Goal: Task Accomplishment & Management: Manage account settings

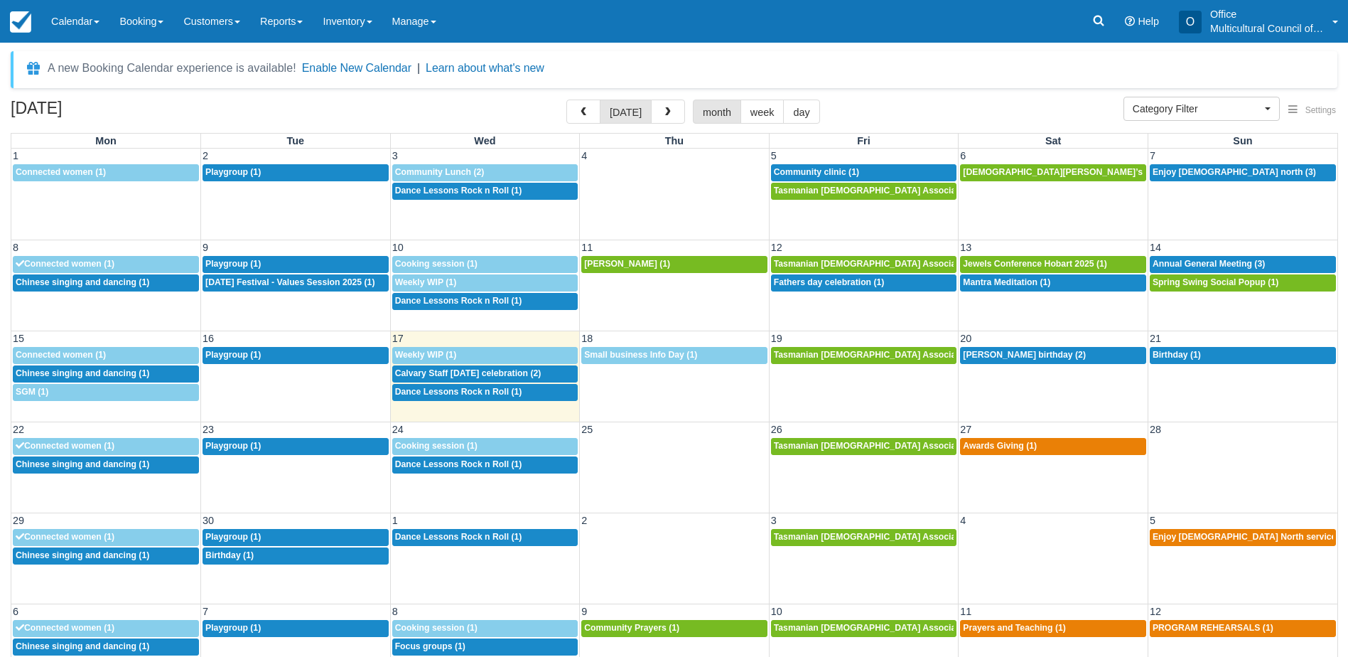
select select
click at [499, 371] on span "Calvary Staff Onam celebration (2)" at bounding box center [468, 373] width 146 height 10
select select
click at [1087, 18] on link at bounding box center [1098, 21] width 33 height 43
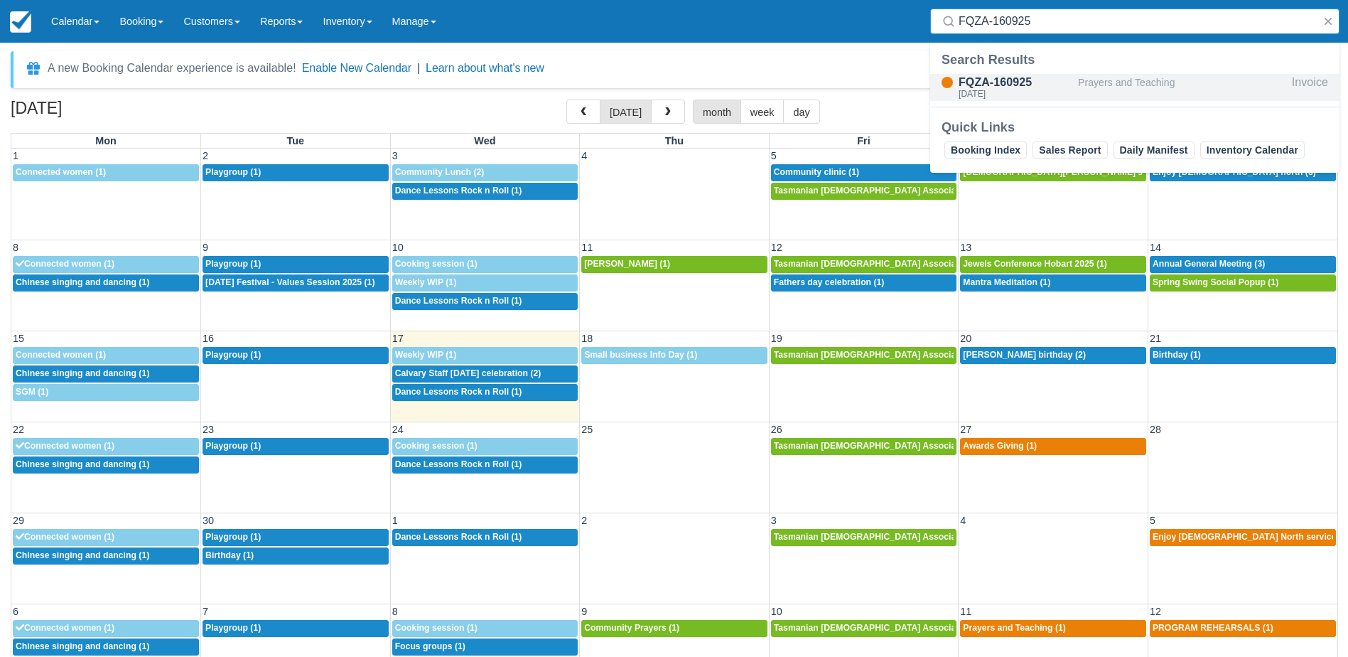
type input "FQZA-160925"
click at [1042, 86] on div "FQZA-160925" at bounding box center [1015, 82] width 114 height 17
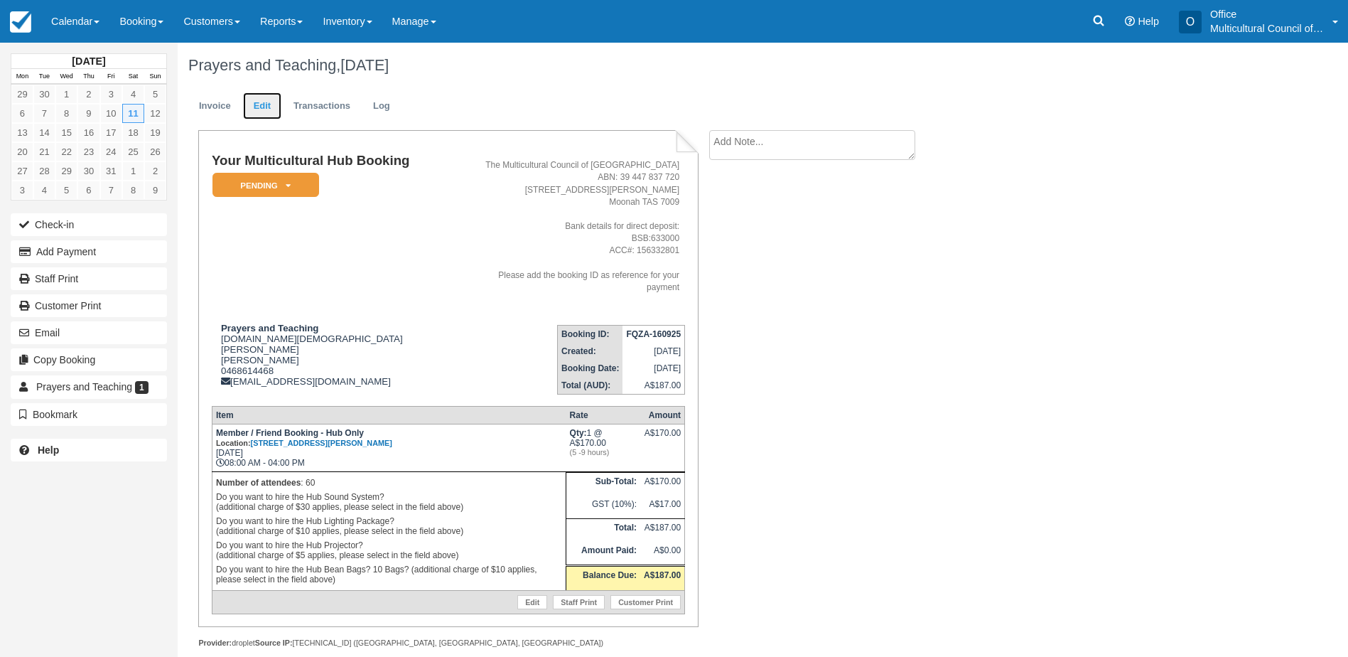
click at [270, 104] on link "Edit" at bounding box center [262, 106] width 38 height 28
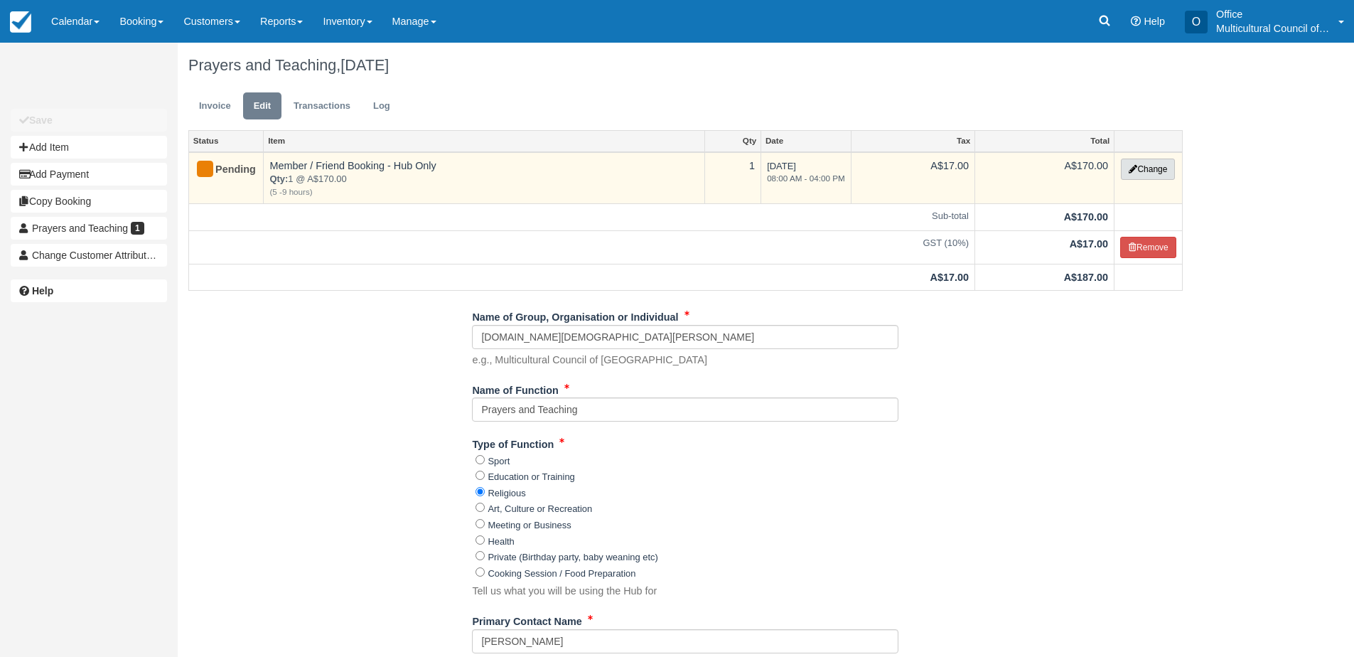
click at [1158, 173] on button "Change" at bounding box center [1147, 168] width 54 height 21
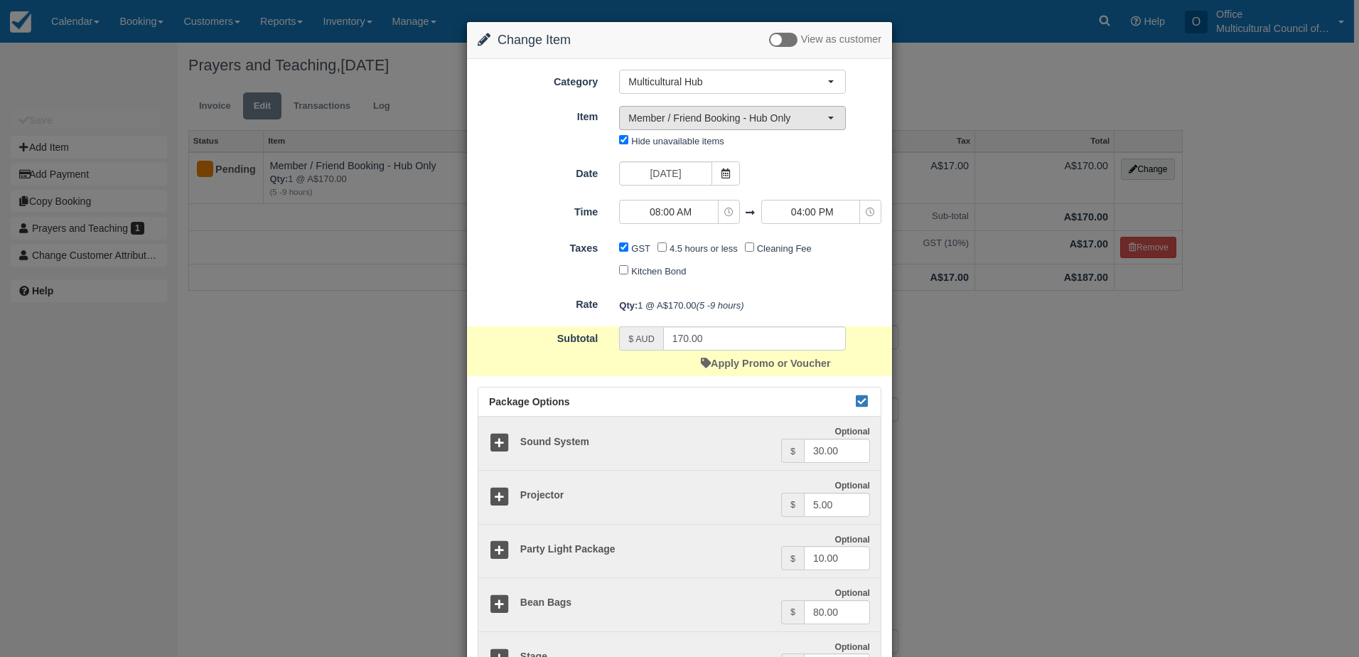
click at [744, 126] on button "Member / Friend Booking - Hub Only" at bounding box center [732, 118] width 227 height 24
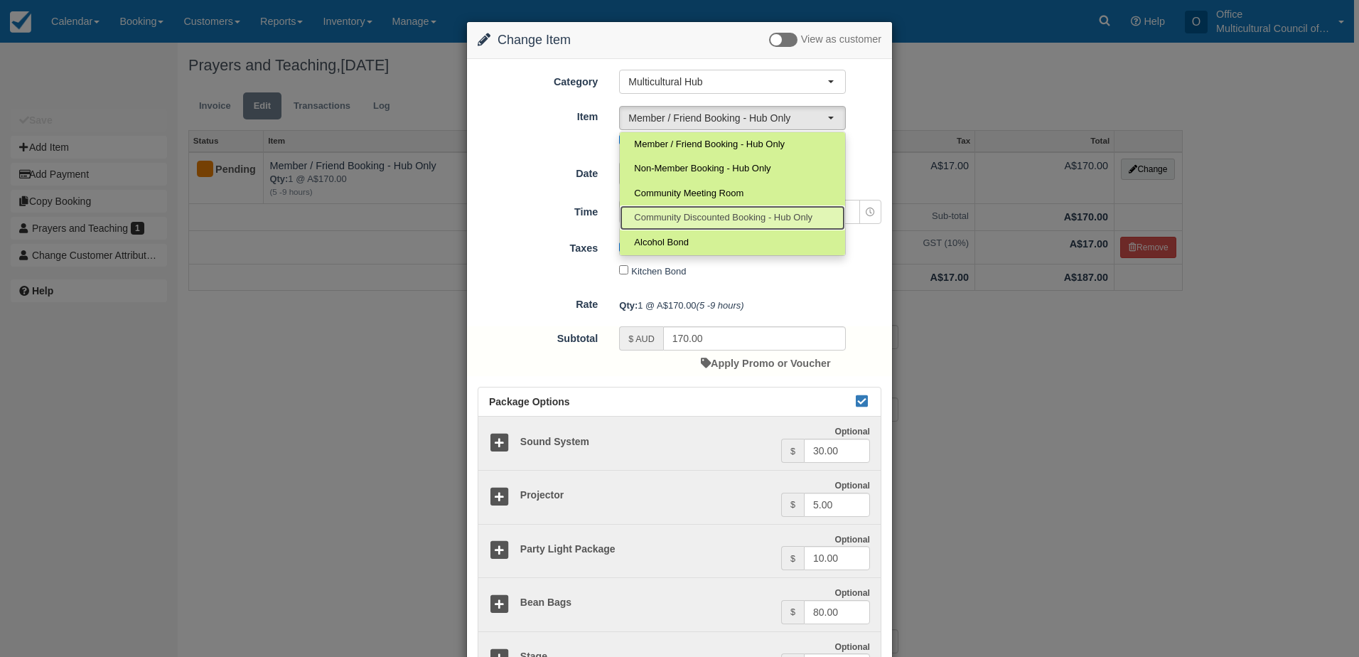
click at [741, 214] on span "Community Discounted Booking - Hub Only" at bounding box center [723, 217] width 178 height 13
select select "4"
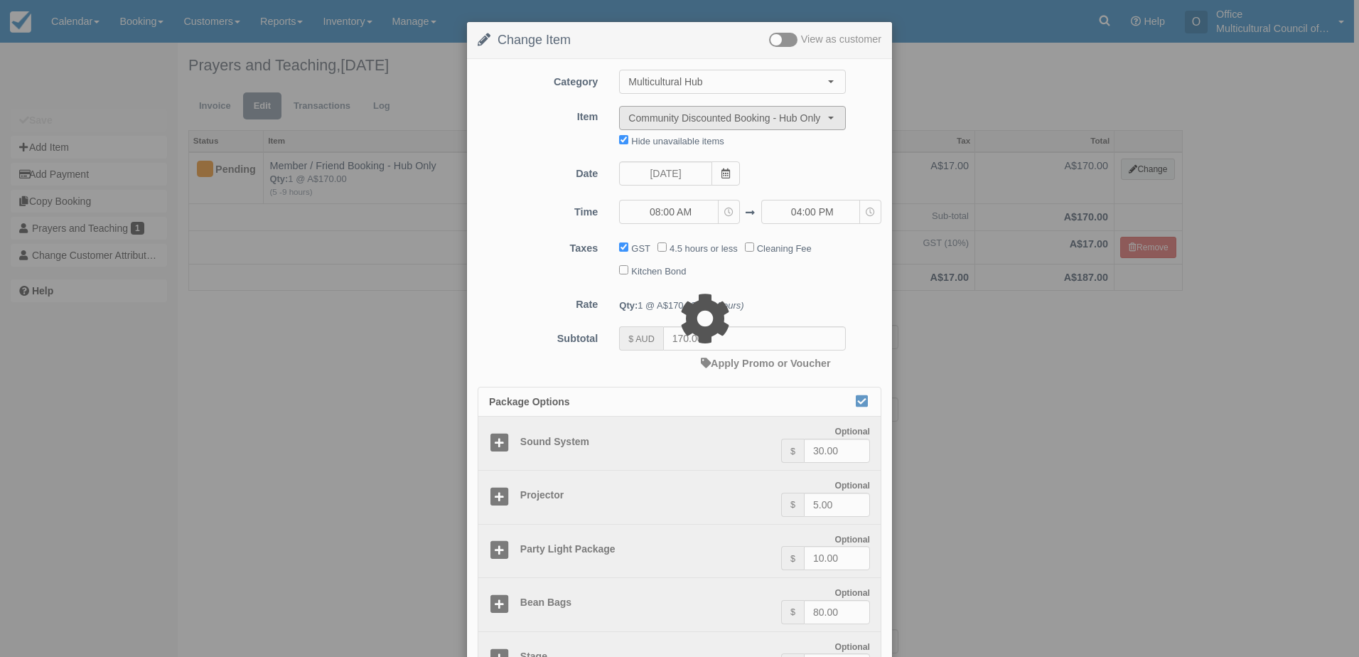
type input "85.00"
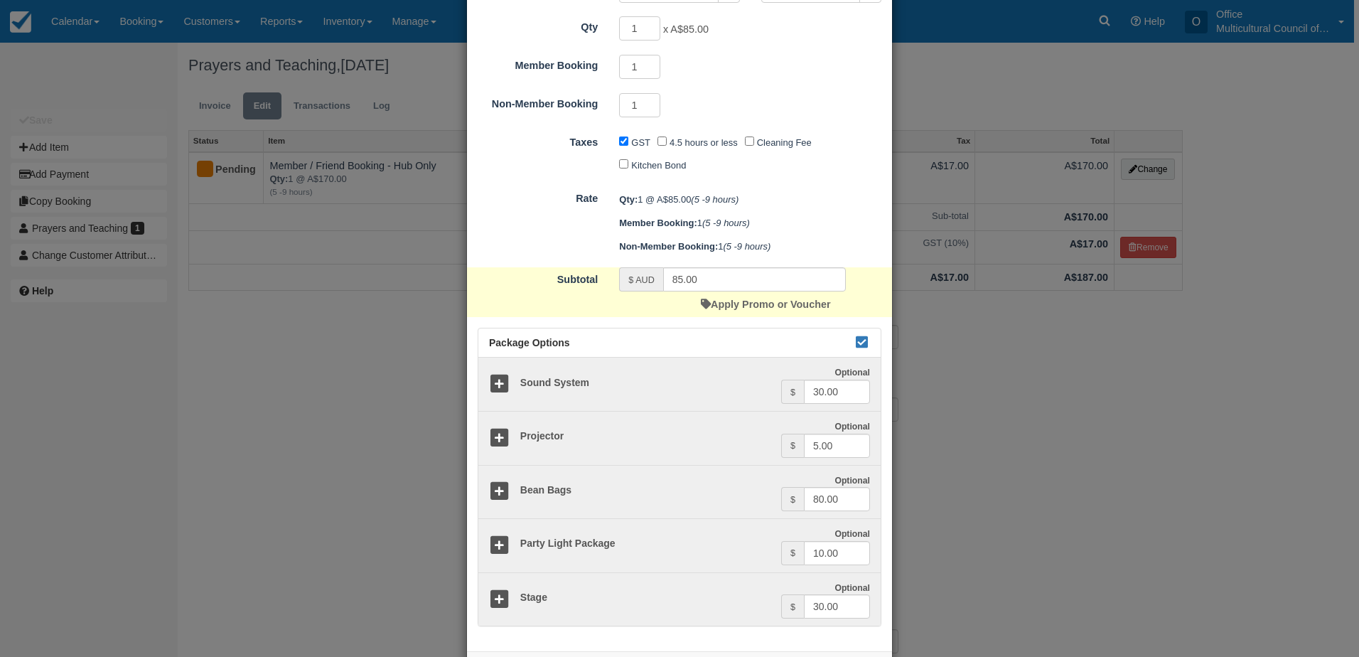
scroll to position [283, 0]
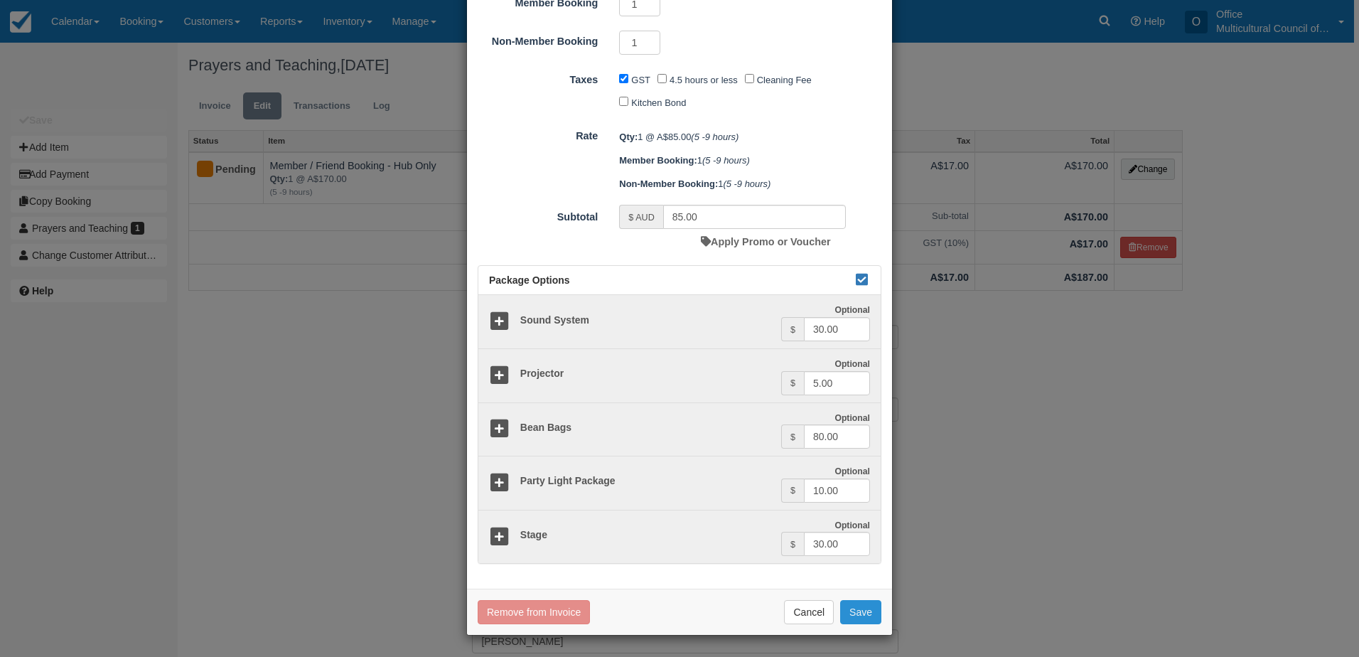
click at [867, 607] on button "Save" at bounding box center [860, 612] width 41 height 24
checkbox input "false"
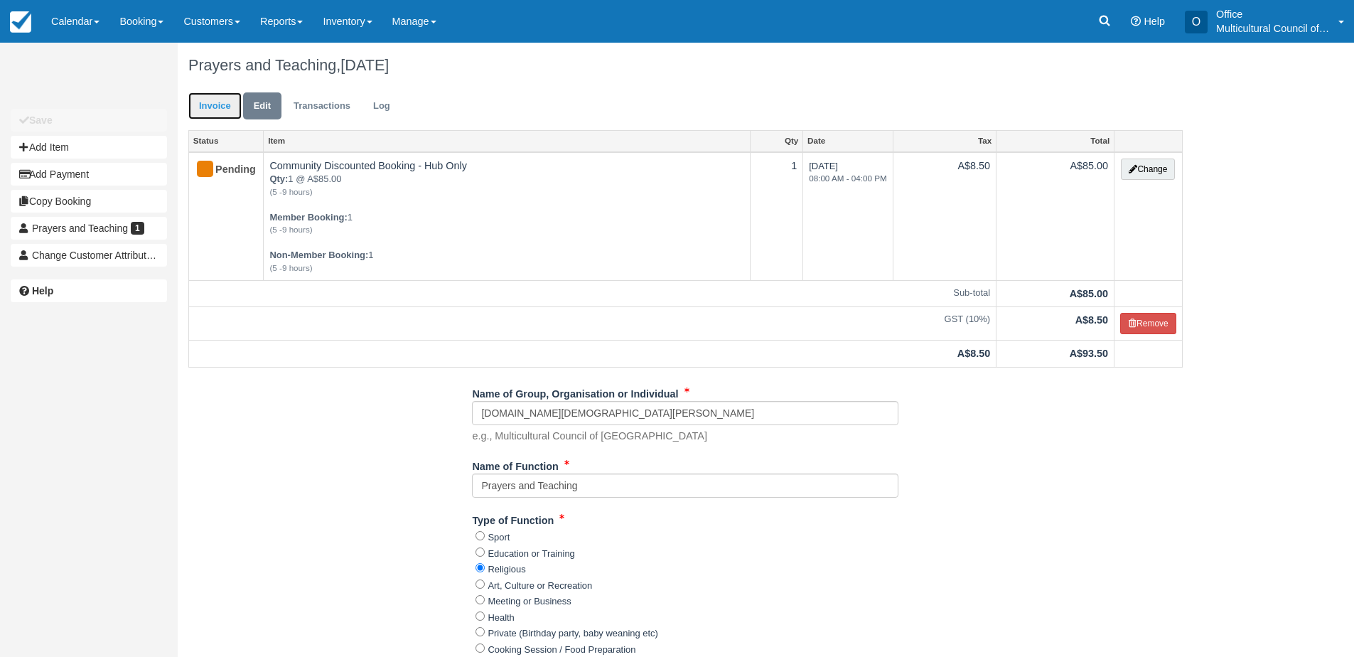
click at [219, 102] on link "Invoice" at bounding box center [214, 106] width 53 height 28
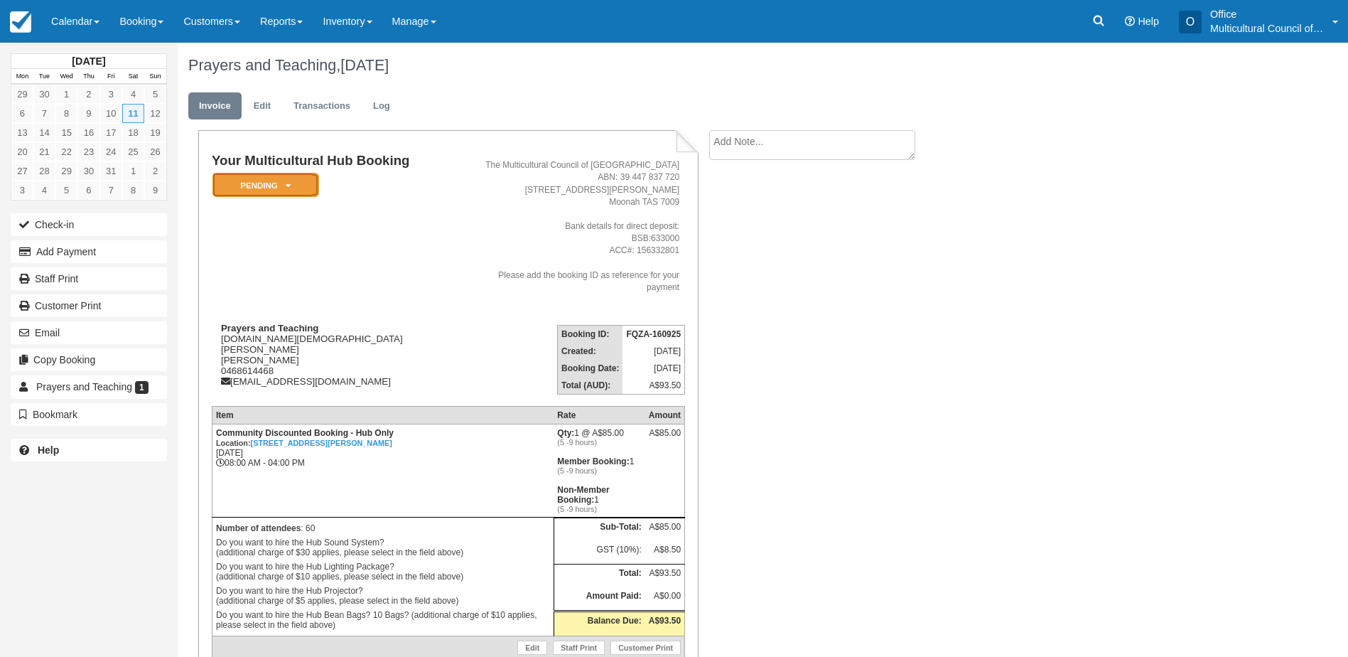
click at [277, 188] on em "Pending" at bounding box center [265, 185] width 107 height 25
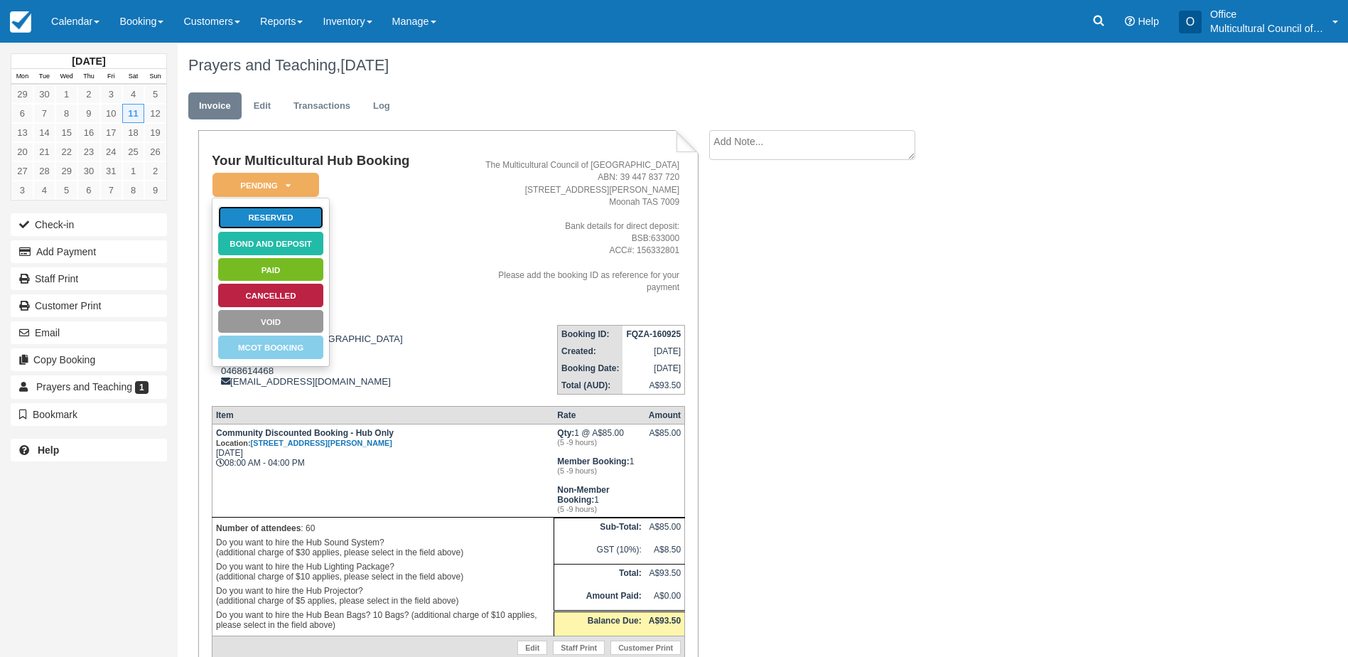
click at [276, 215] on link "Reserved" at bounding box center [270, 217] width 107 height 25
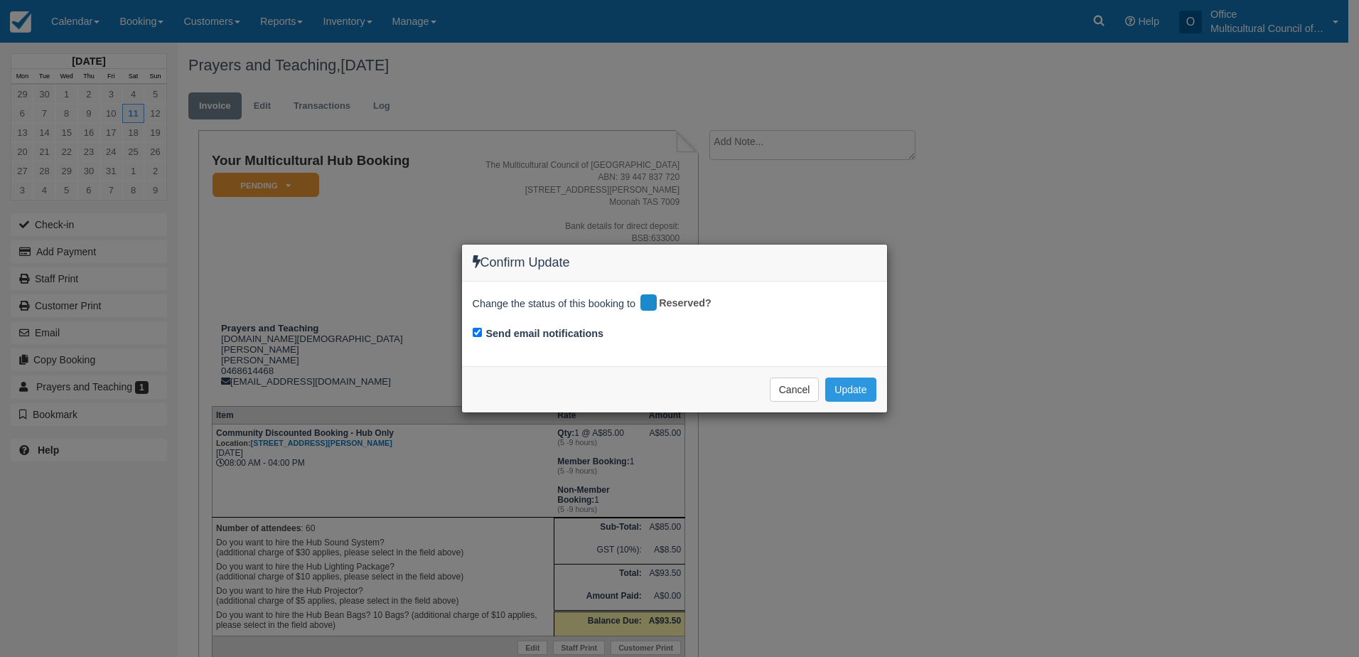
click at [849, 376] on div "Cancel Update Please wait" at bounding box center [674, 389] width 425 height 46
click at [852, 384] on button "Update" at bounding box center [850, 389] width 50 height 24
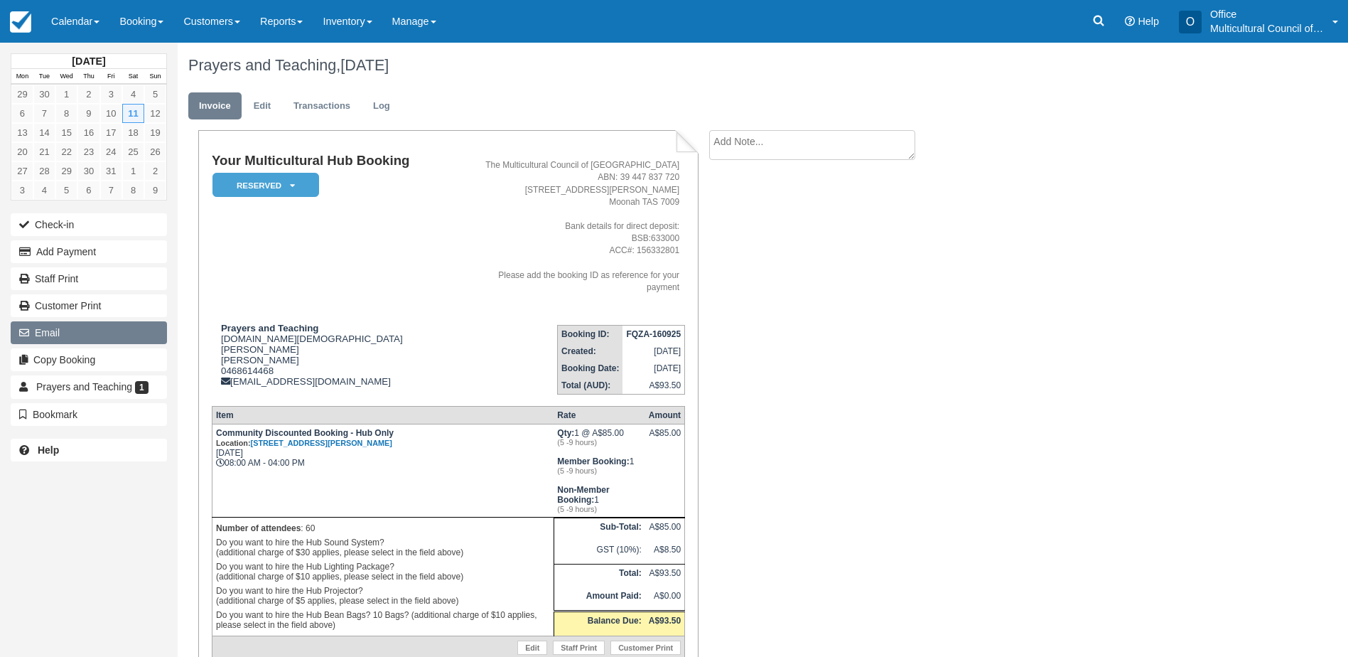
click at [81, 333] on button "Email" at bounding box center [89, 332] width 156 height 23
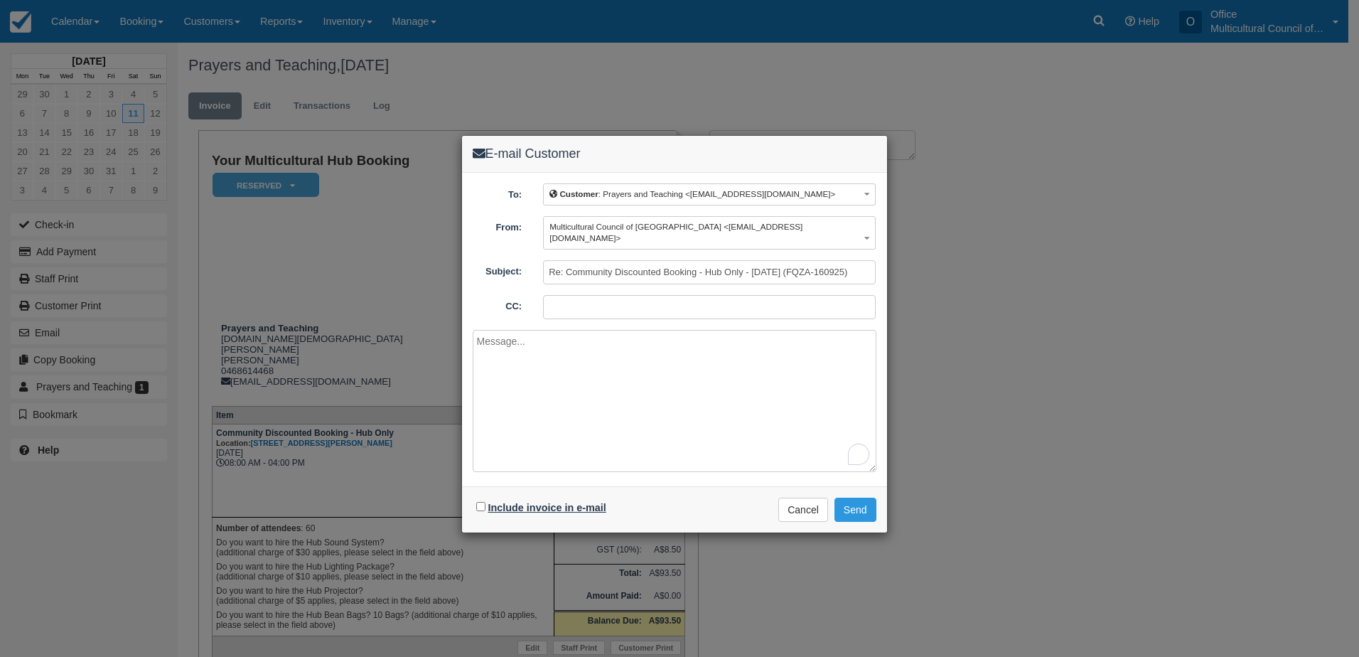
click at [585, 502] on label "Include invoice in e-mail" at bounding box center [547, 507] width 118 height 11
click at [485, 502] on input "Include invoice in e-mail" at bounding box center [480, 506] width 9 height 9
checkbox input "true"
click at [863, 497] on button "Send" at bounding box center [855, 509] width 42 height 24
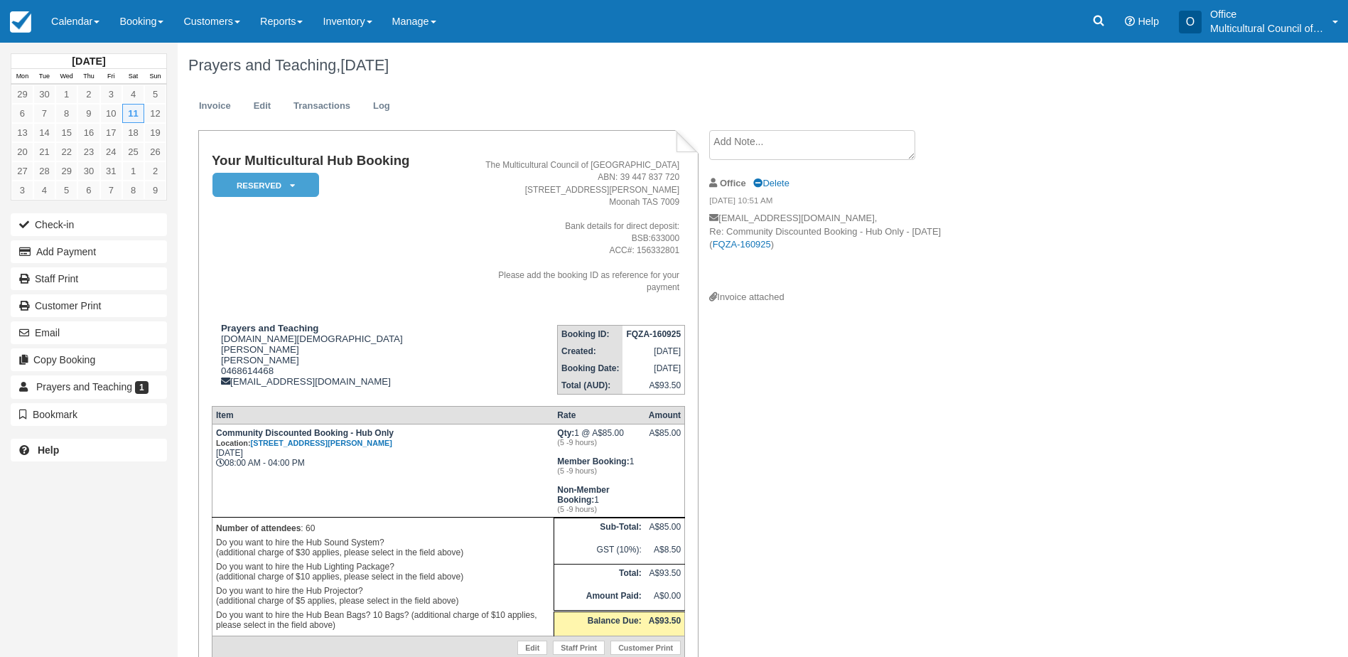
drag, startPoint x: 85, startPoint y: 31, endPoint x: 111, endPoint y: 85, distance: 60.1
click at [85, 31] on link "Calendar" at bounding box center [75, 21] width 68 height 43
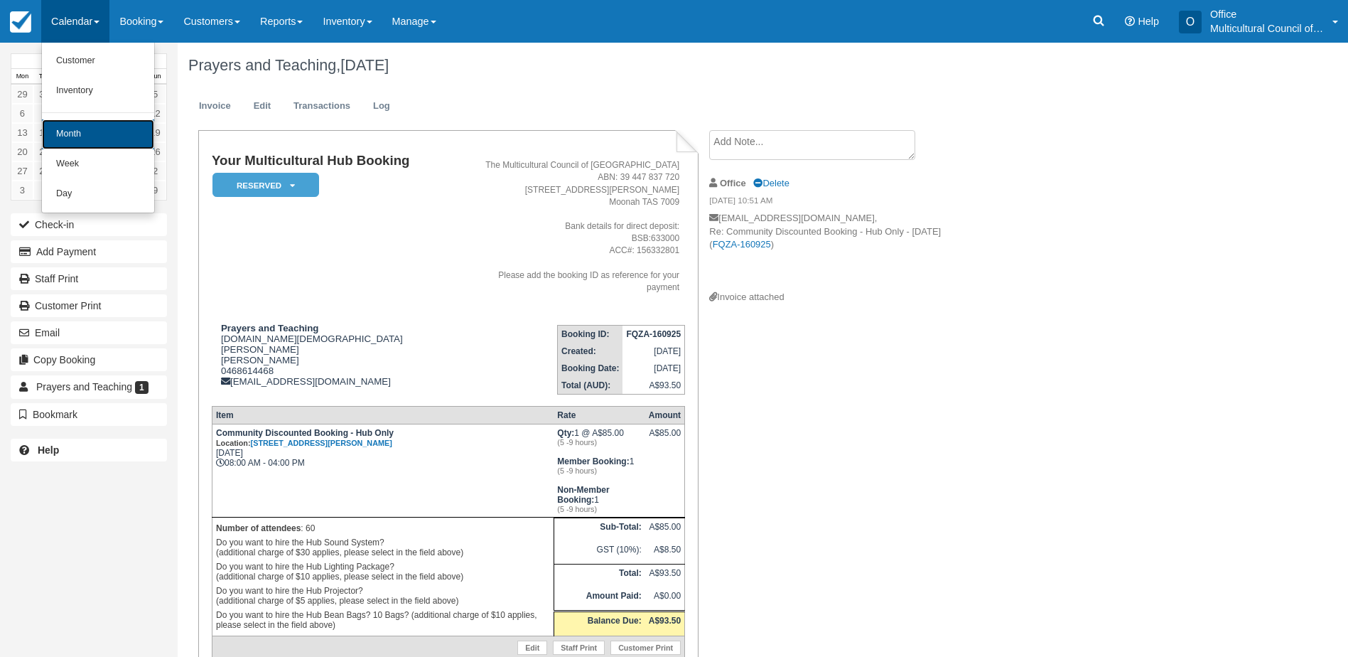
click at [120, 141] on link "Month" at bounding box center [98, 134] width 112 height 30
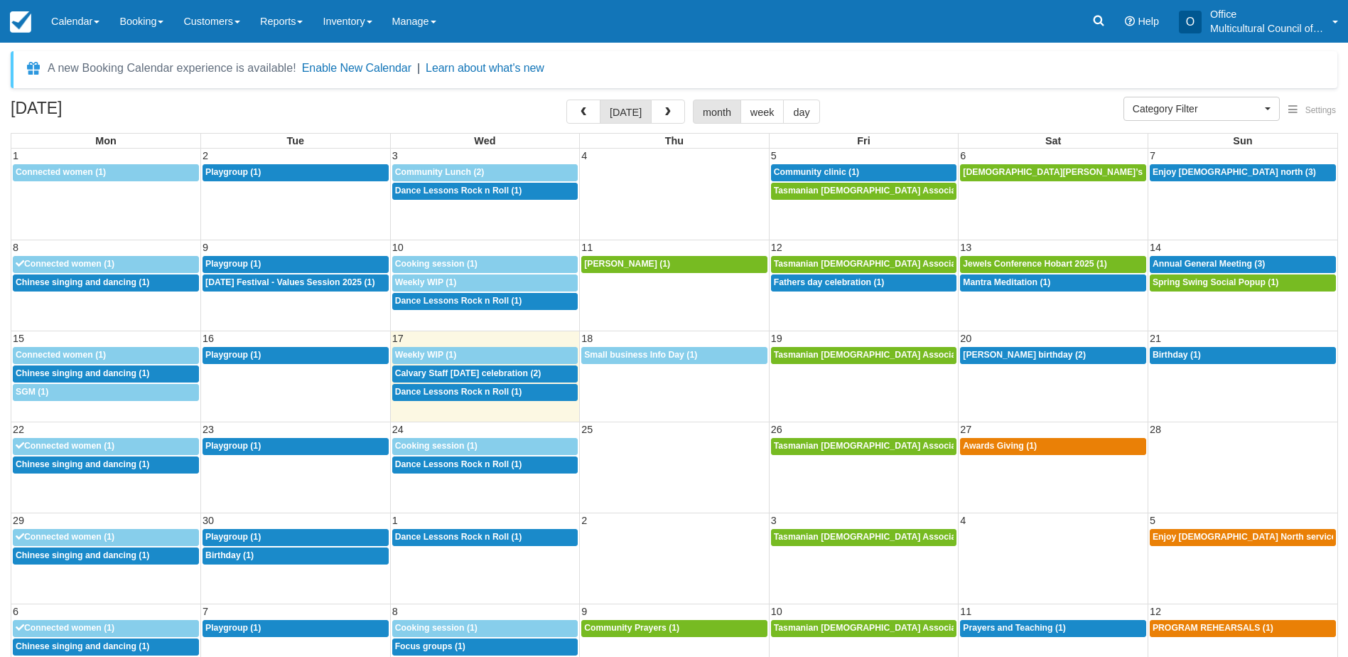
select select
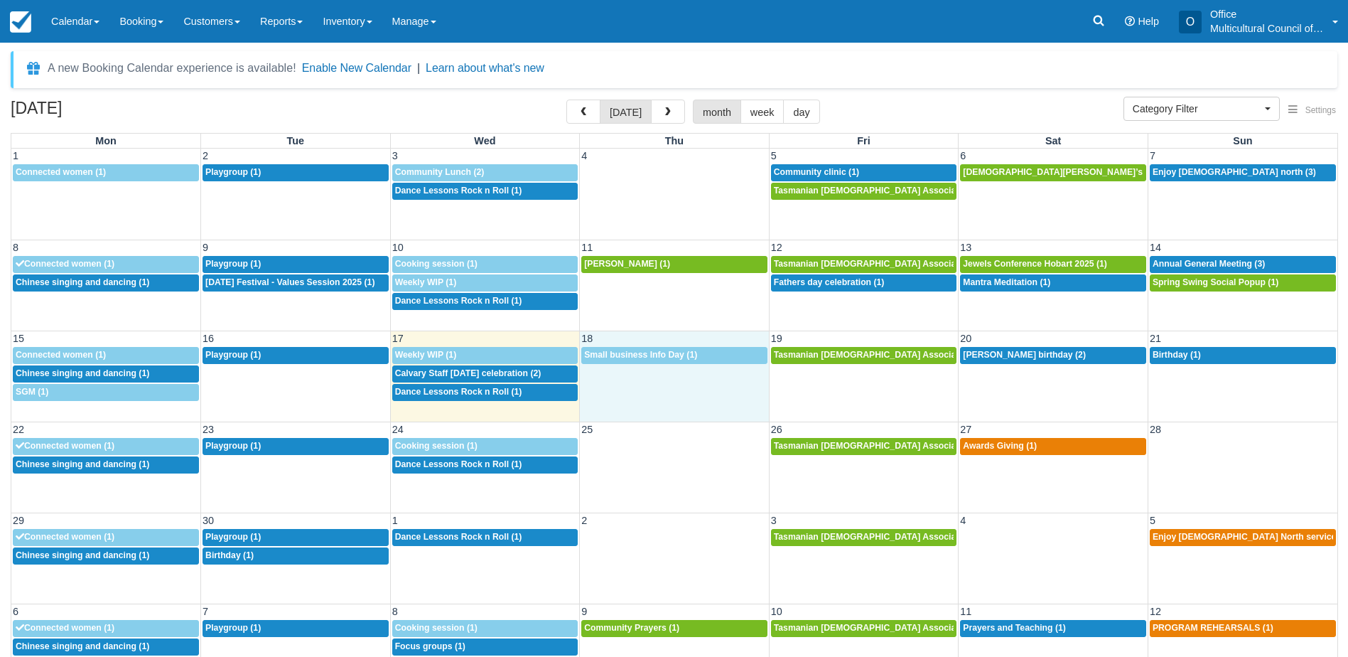
click at [661, 346] on td "12p Small business Info Day (1)" at bounding box center [675, 373] width 190 height 55
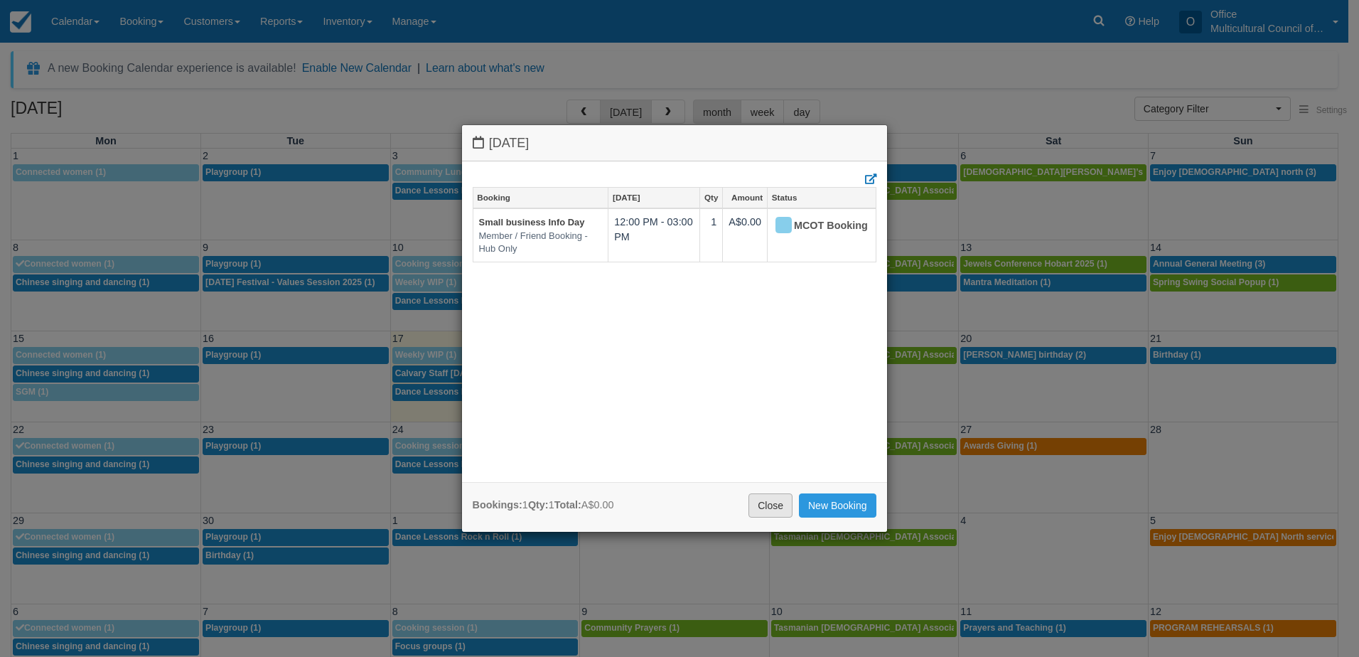
click at [760, 505] on link "Close" at bounding box center [770, 505] width 44 height 24
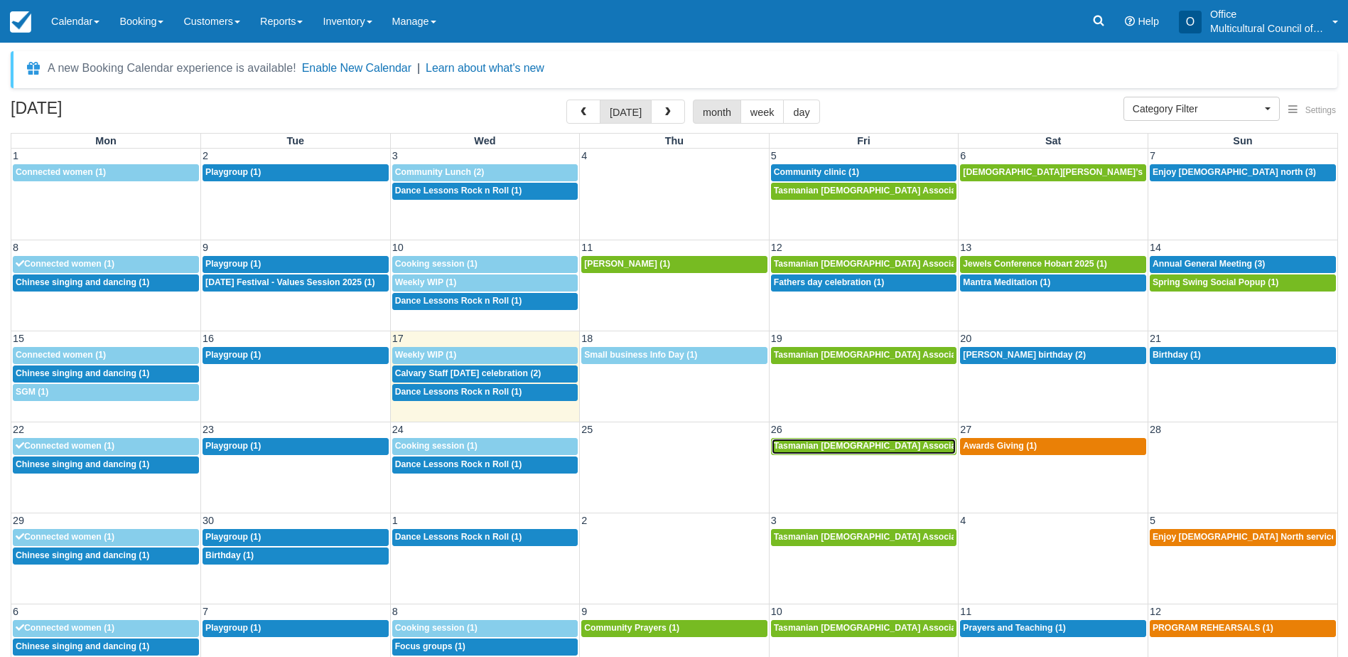
click at [850, 451] on div "1p Tasmanian [DEMOGRAPHIC_DATA] Association -Weekly Praying (1)" at bounding box center [864, 446] width 180 height 11
select select
click at [1017, 448] on span "Awards Giving (1)" at bounding box center [1000, 446] width 74 height 10
select select
click at [855, 452] on link "1p Tasmanian [DEMOGRAPHIC_DATA] Association -Weekly Praying (1)" at bounding box center [864, 446] width 186 height 17
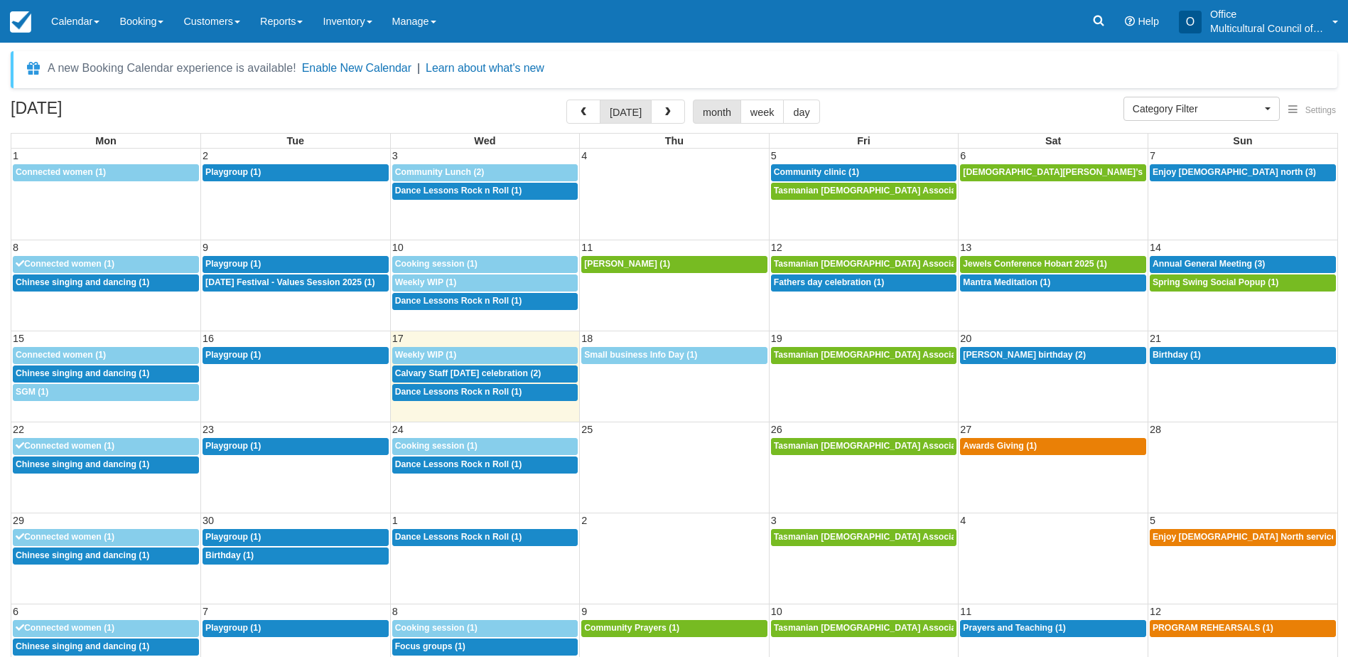
select select
click at [990, 450] on div "1p Awards Giving (1)" at bounding box center [1053, 446] width 180 height 11
select select
click at [833, 440] on link "1p Tasmanian Muslim Association -Weekly Praying (1)" at bounding box center [864, 446] width 186 height 17
select select
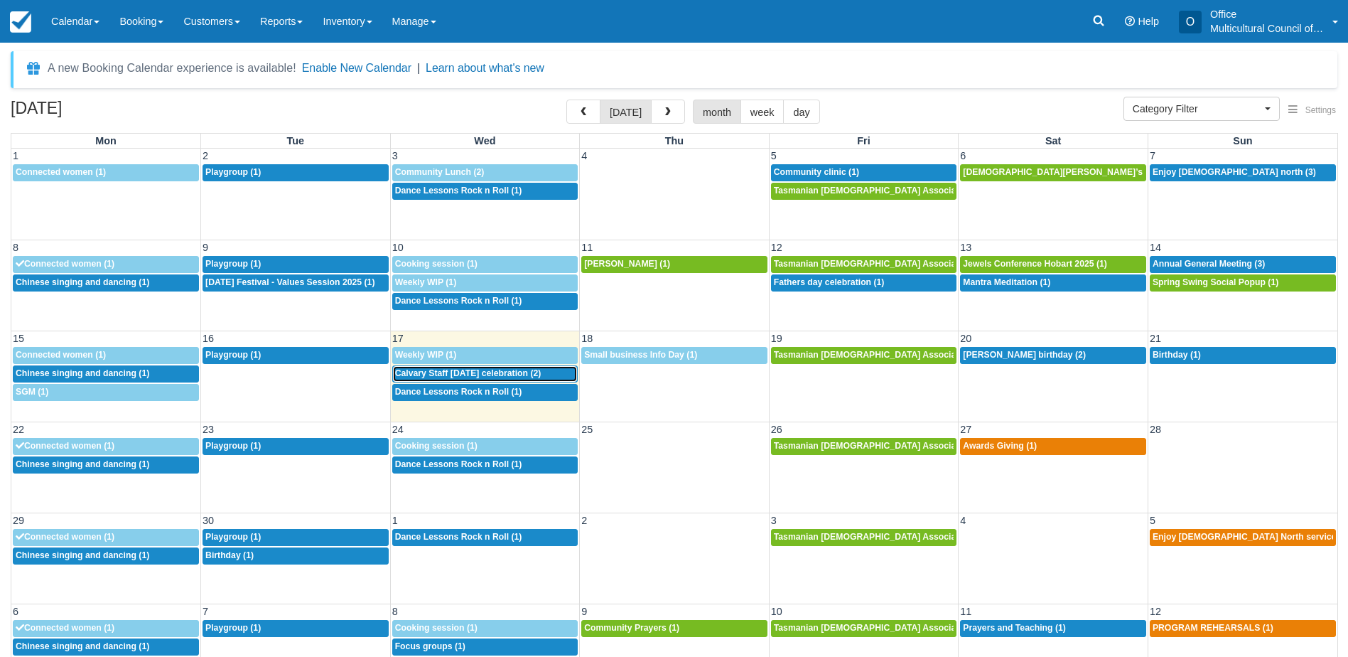
click at [456, 379] on link "11a Calvary Staff Onam celebration (2)" at bounding box center [485, 373] width 186 height 17
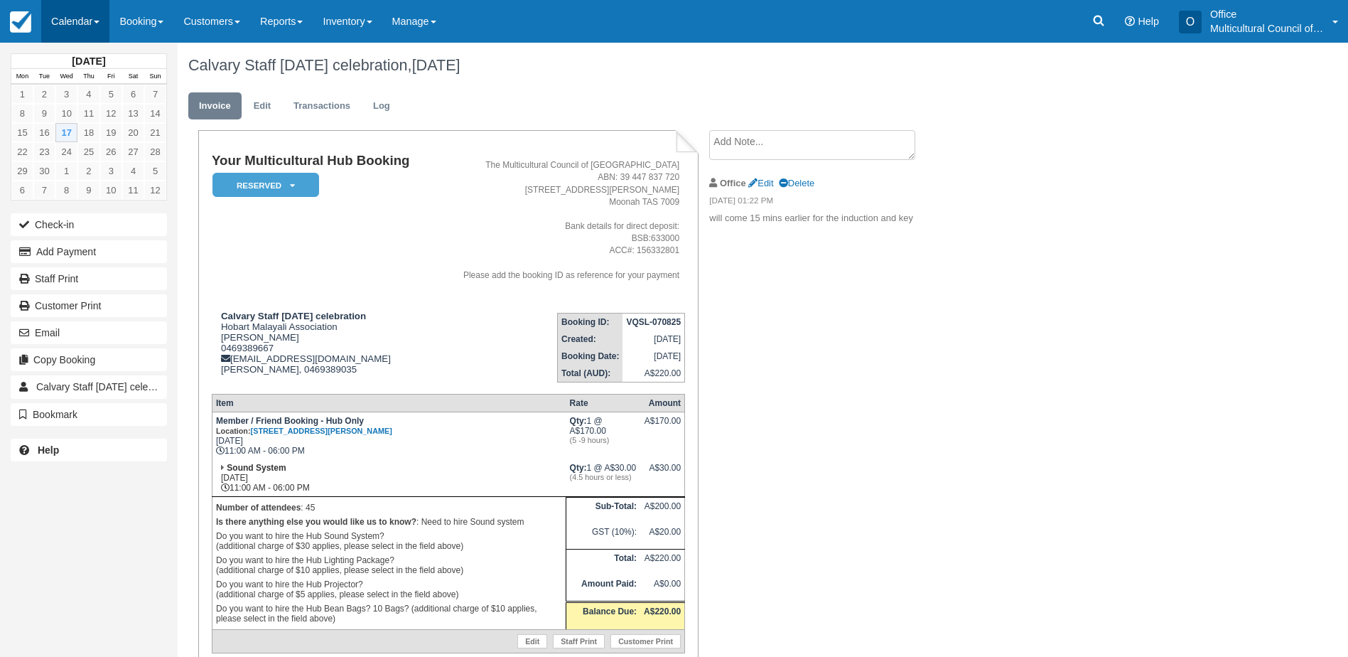
click at [56, 22] on link "Calendar" at bounding box center [75, 21] width 68 height 43
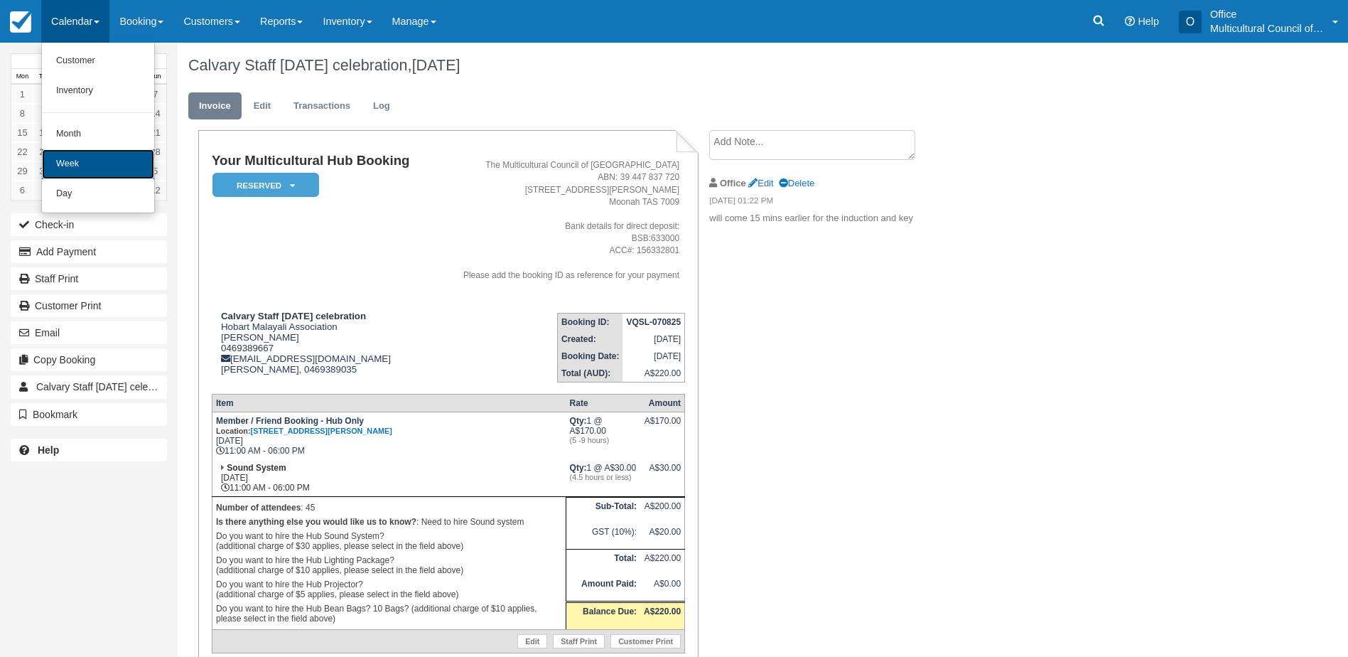
click at [115, 149] on link "Week" at bounding box center [98, 164] width 112 height 30
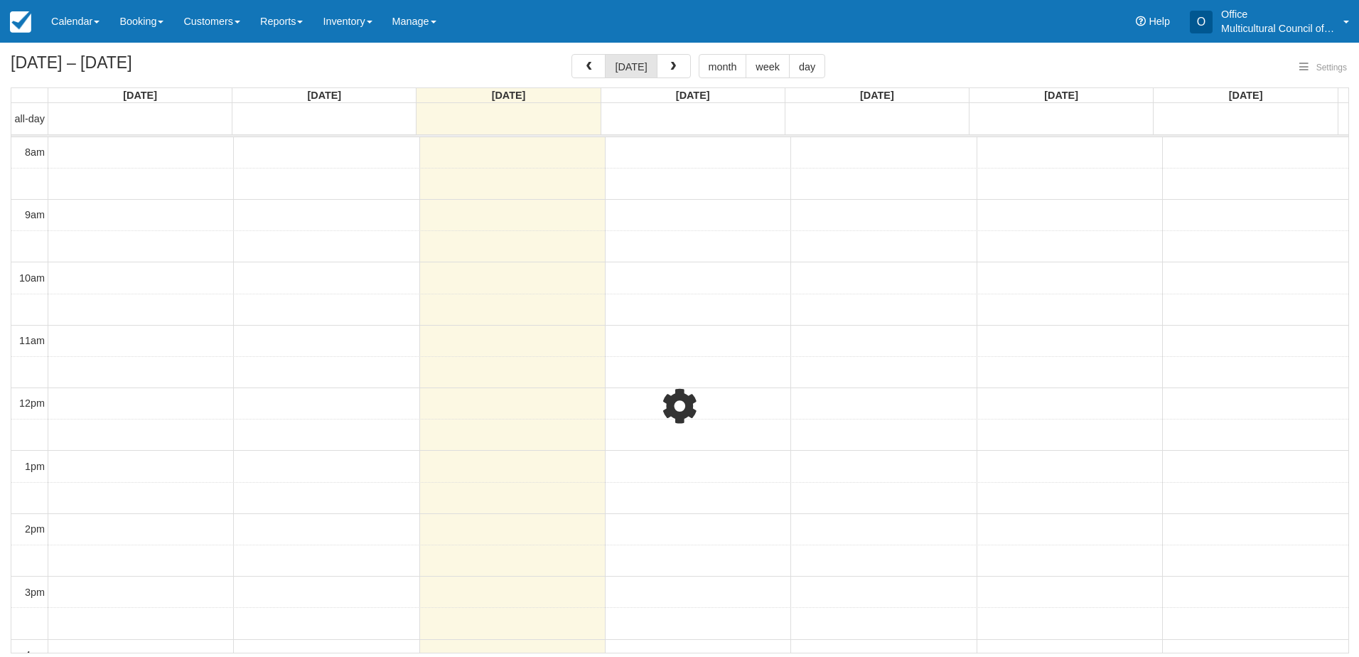
select select
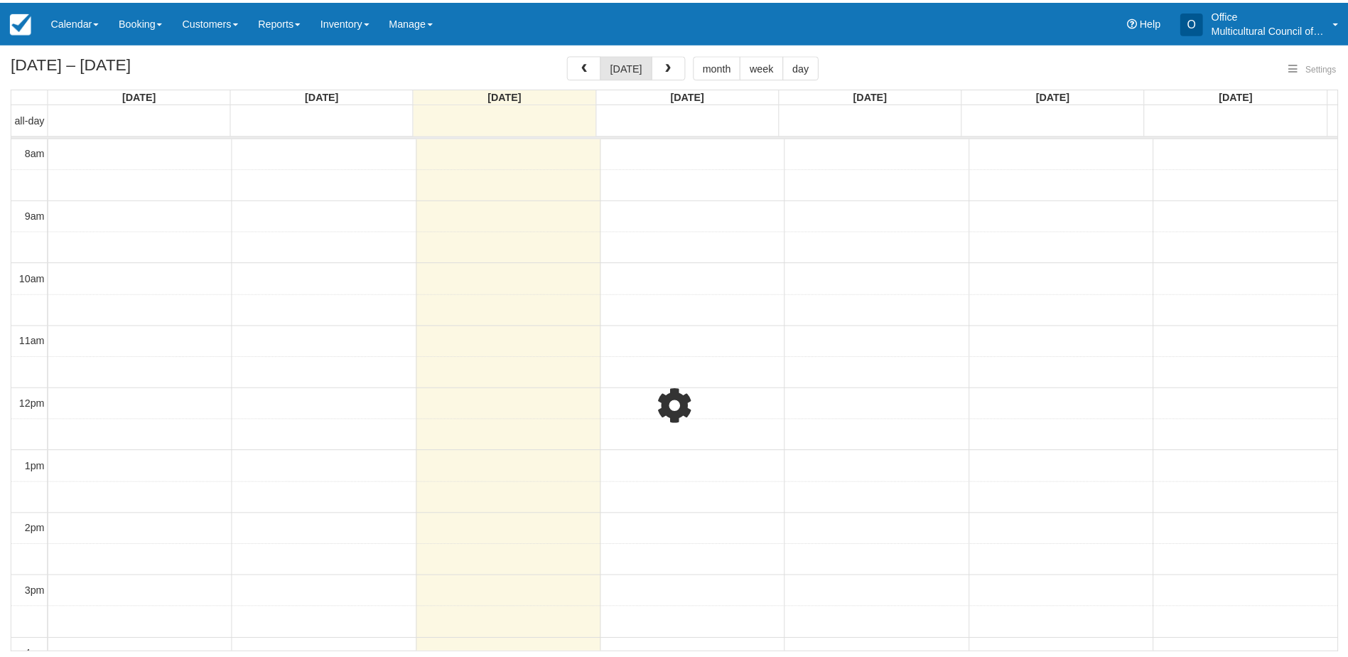
scroll to position [189, 0]
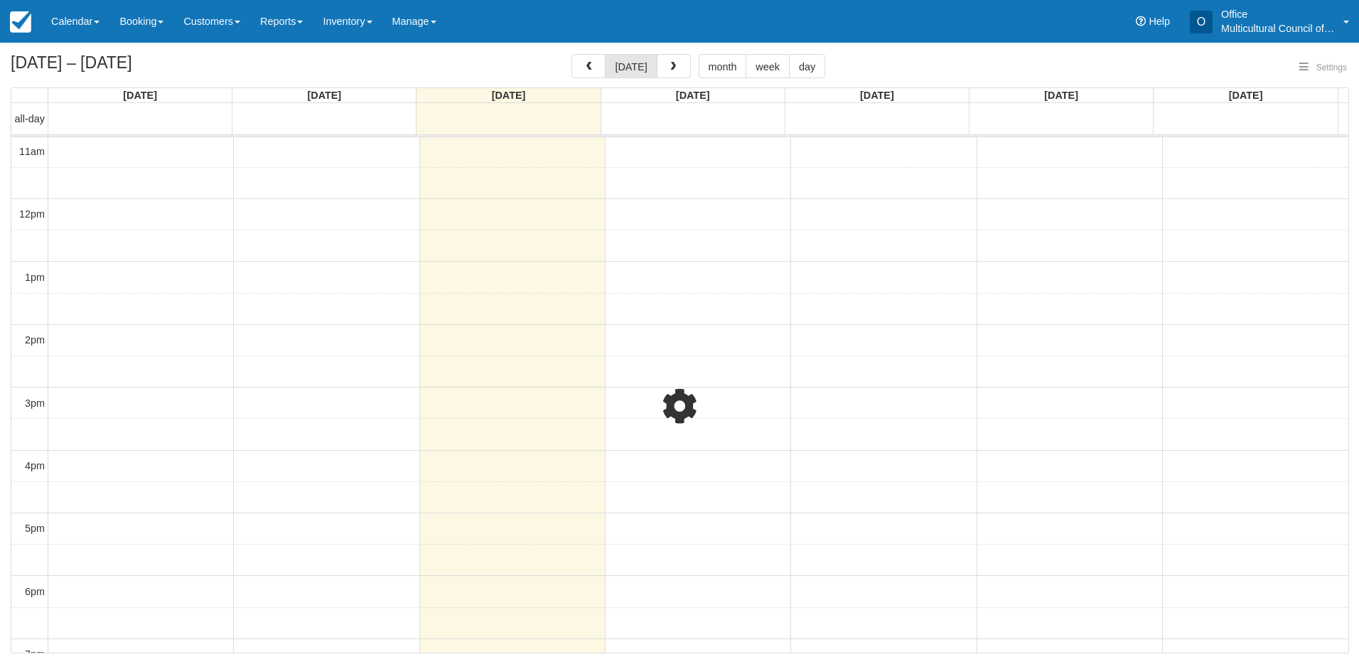
select select
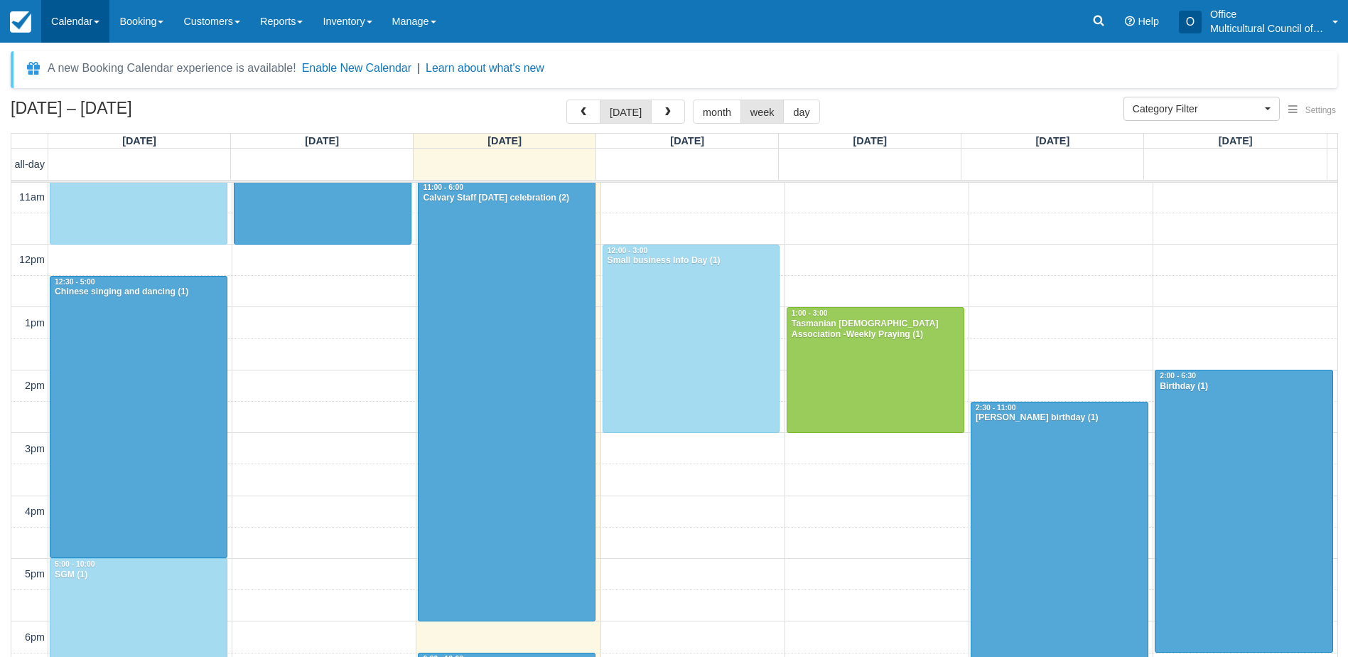
click at [66, 33] on link "Calendar" at bounding box center [75, 21] width 68 height 43
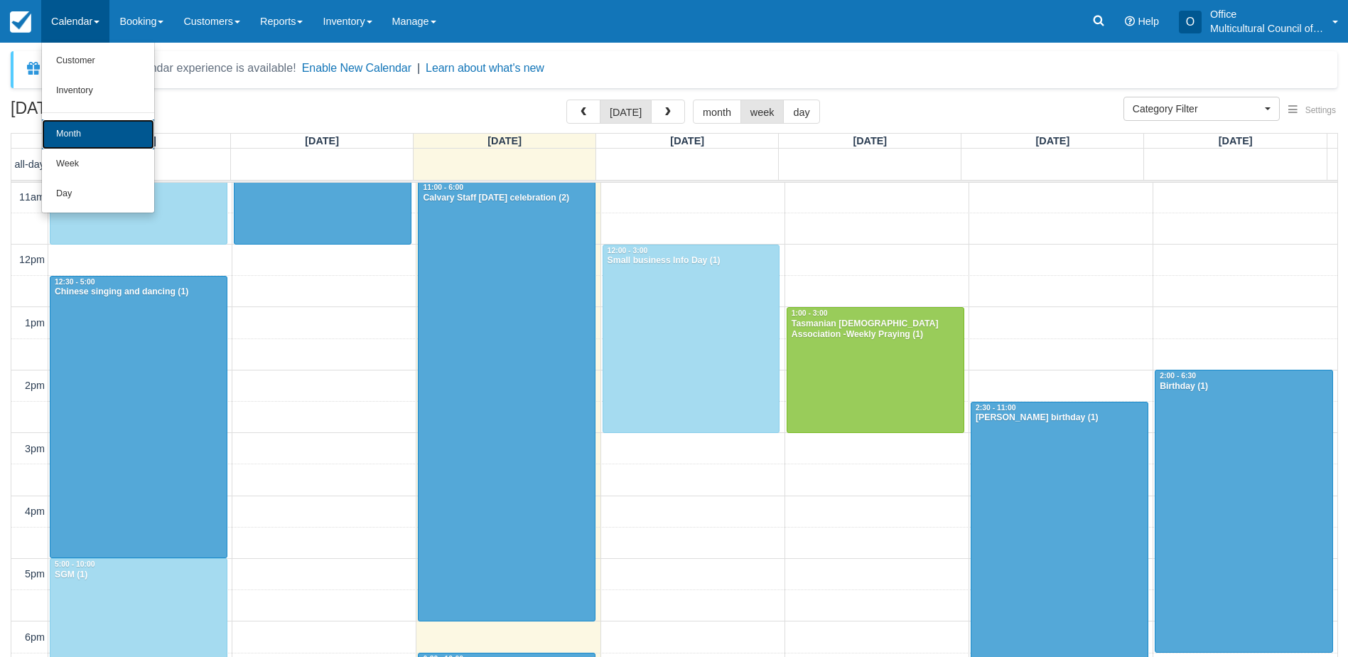
click at [82, 131] on link "Month" at bounding box center [98, 134] width 112 height 30
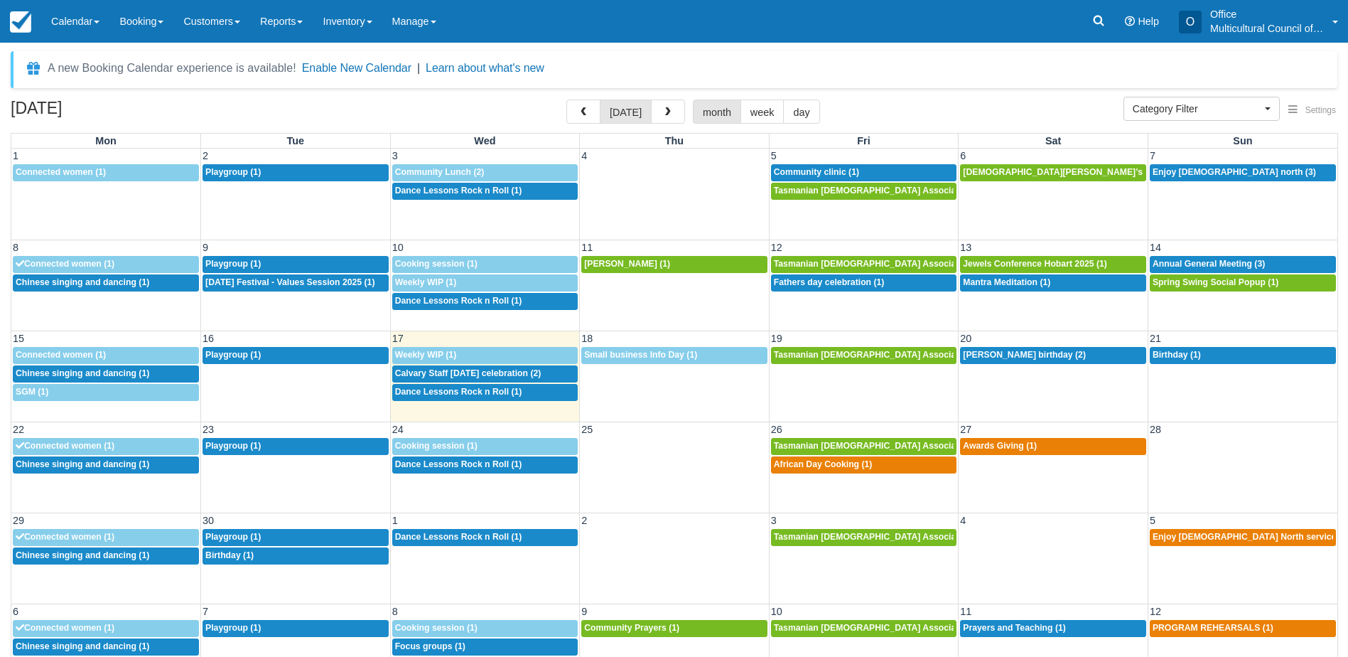
select select
click at [988, 358] on span "[PERSON_NAME] birthday (2)" at bounding box center [1024, 355] width 123 height 10
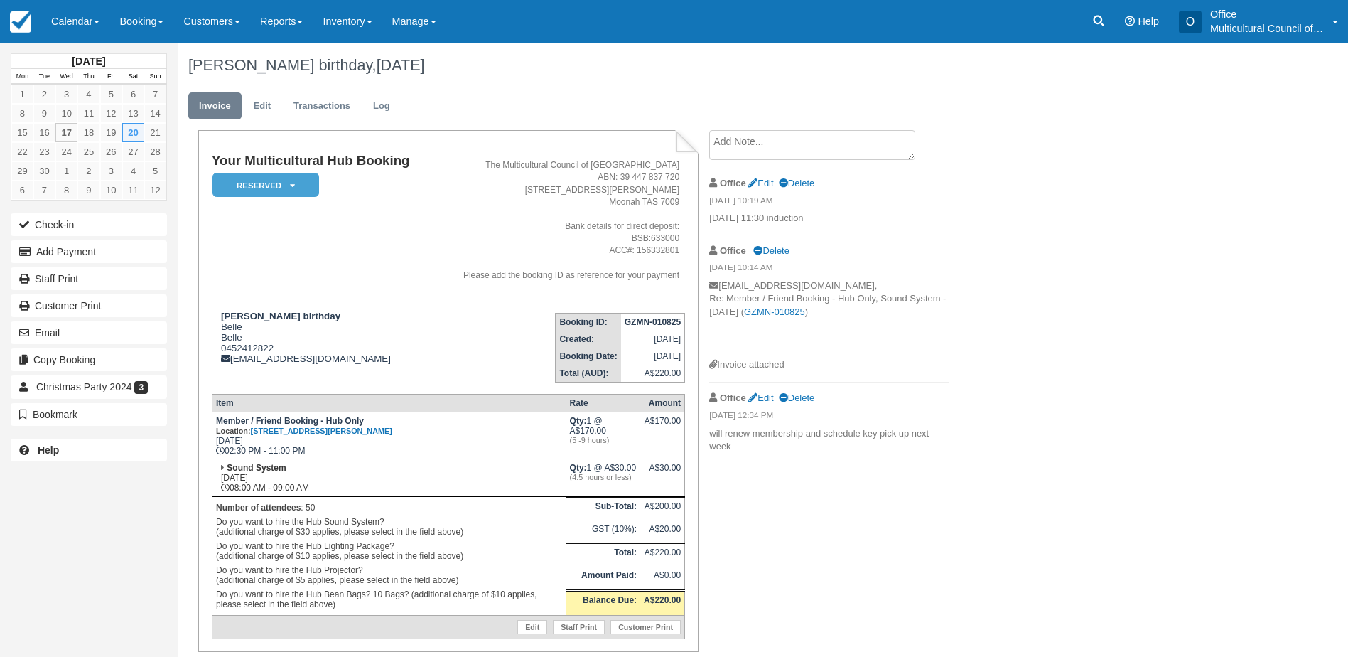
scroll to position [47, 0]
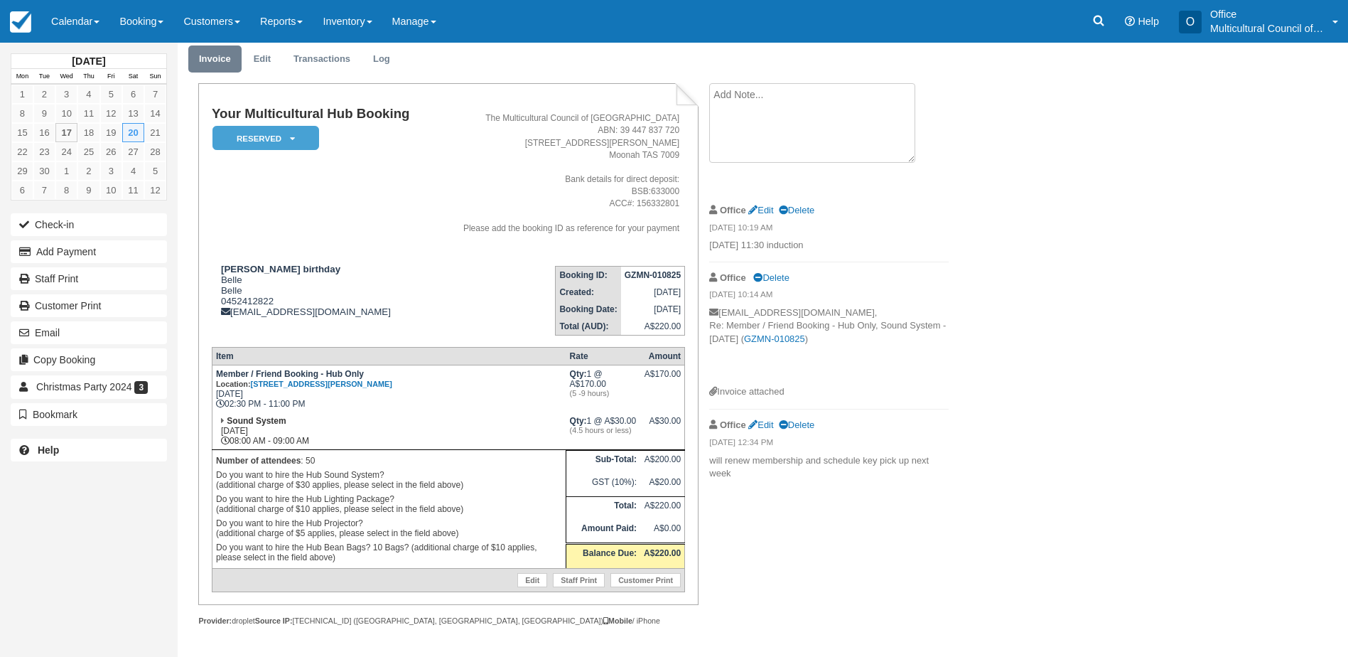
click at [777, 104] on textarea at bounding box center [812, 123] width 206 height 80
type textarea "done induction, Key no 7"
click at [760, 172] on button "Create" at bounding box center [741, 179] width 64 height 24
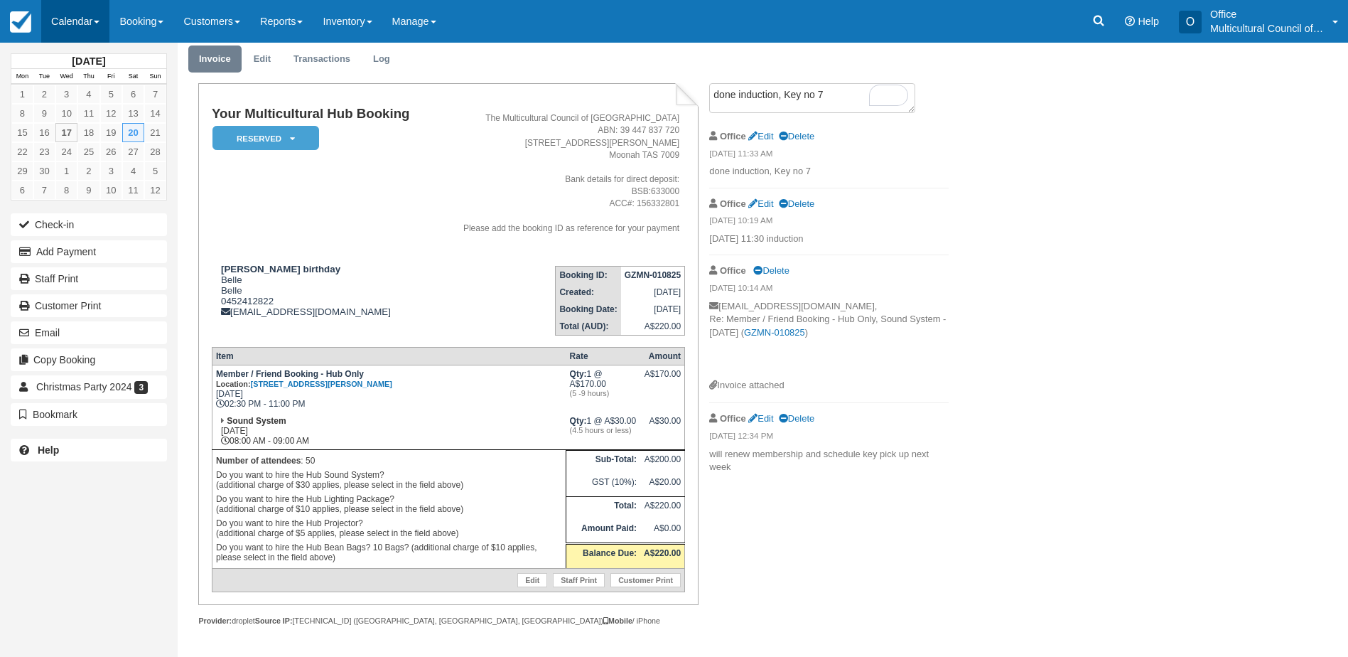
click at [77, 30] on link "Calendar" at bounding box center [75, 21] width 68 height 43
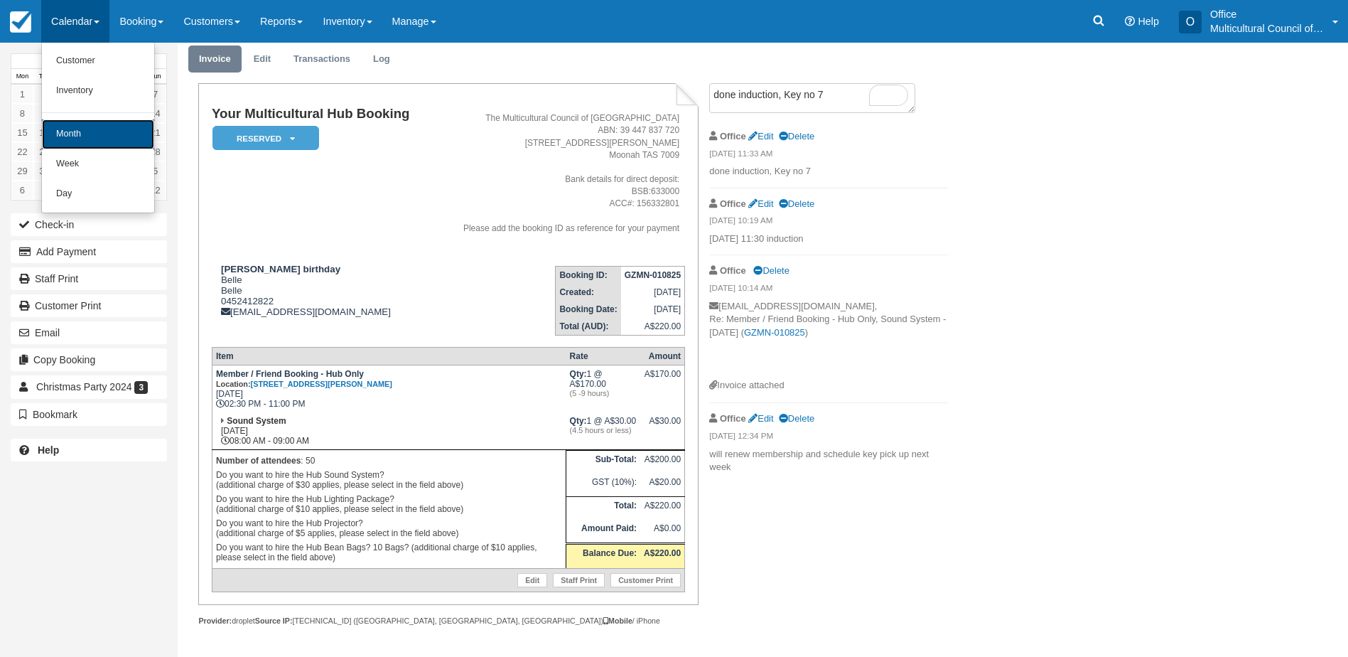
click at [132, 147] on link "Month" at bounding box center [98, 134] width 112 height 30
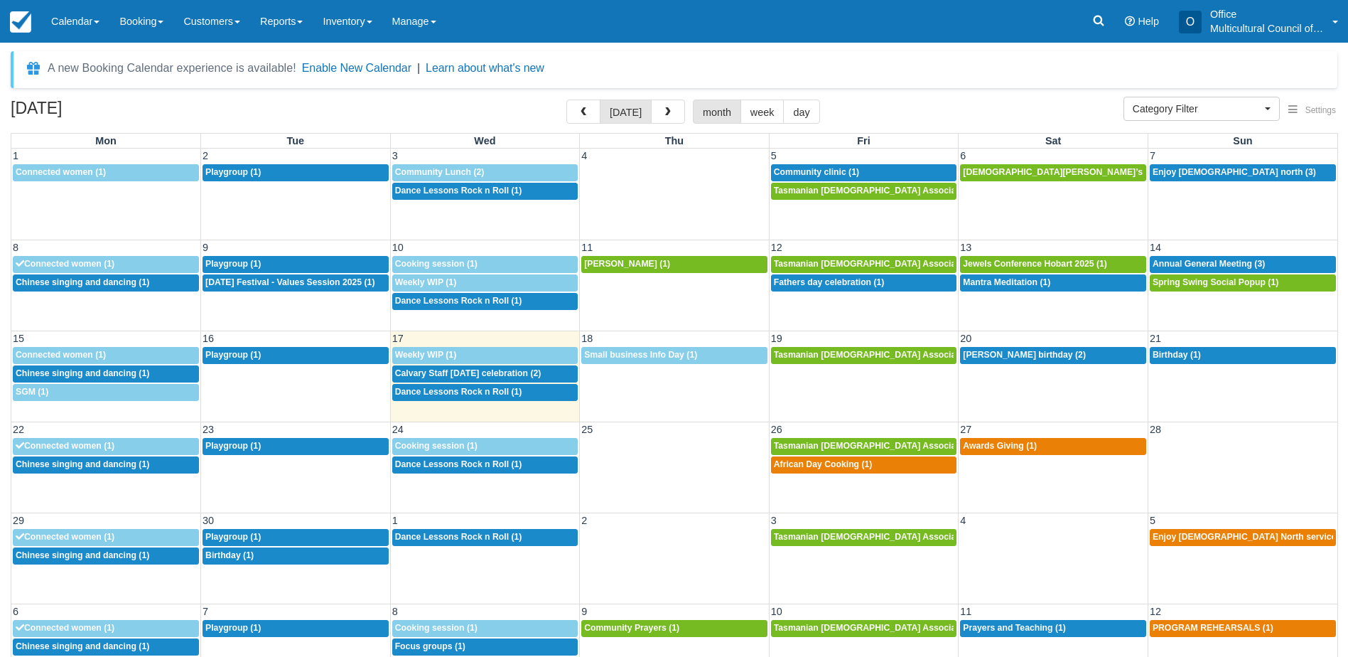
select select
click at [436, 372] on span "Calvary Staff Onam celebration (2)" at bounding box center [468, 373] width 146 height 10
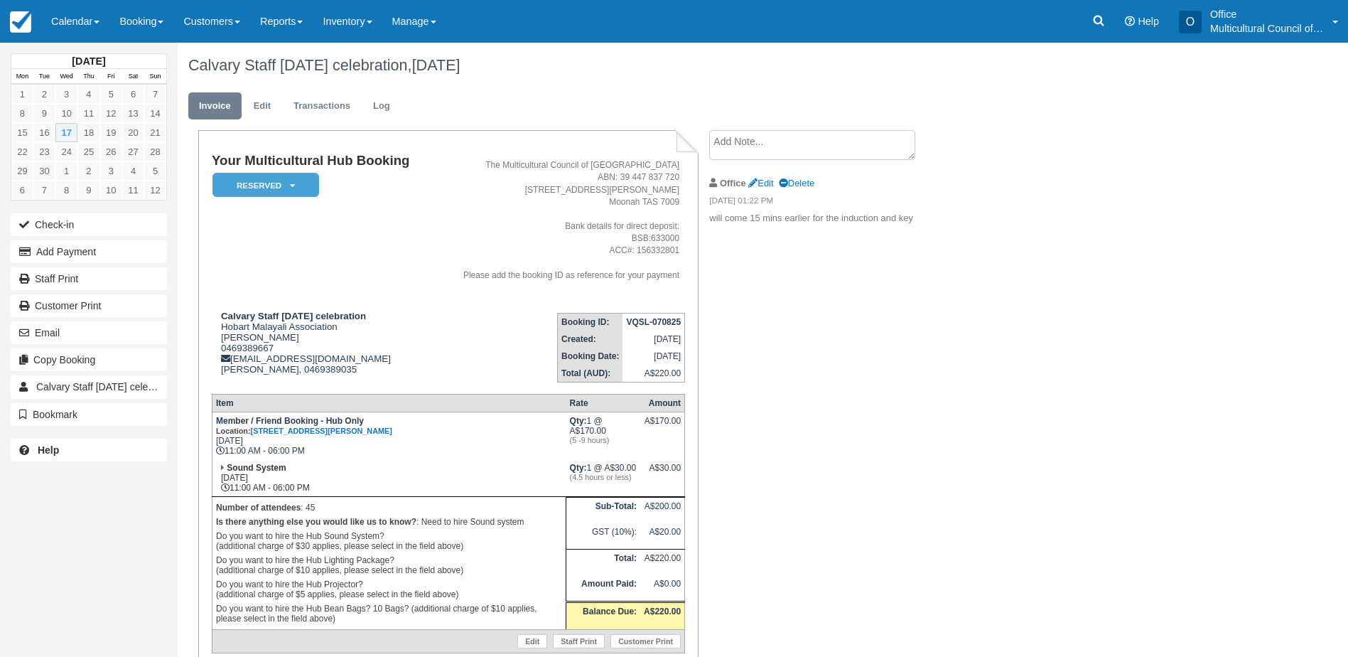
click at [789, 151] on textarea at bounding box center [812, 145] width 206 height 30
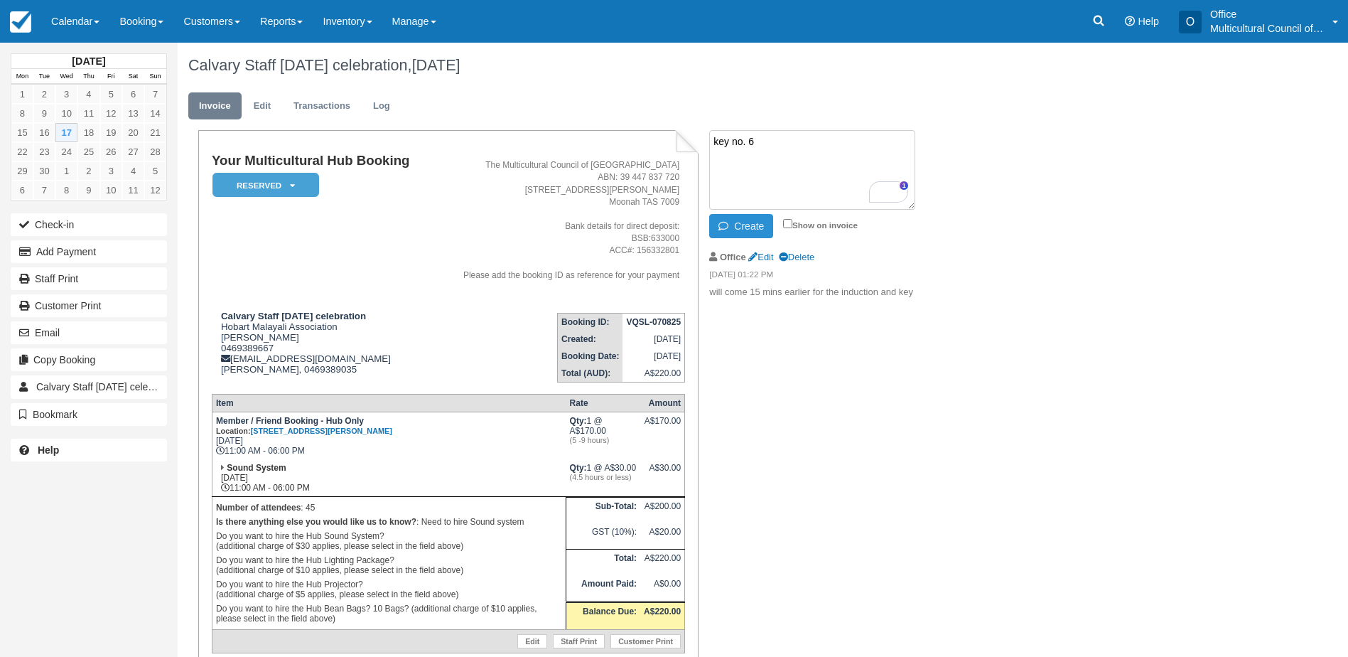
type textarea "key no. 6"
click at [741, 225] on button "Create" at bounding box center [741, 226] width 64 height 24
click at [67, 23] on link "Calendar" at bounding box center [75, 21] width 68 height 43
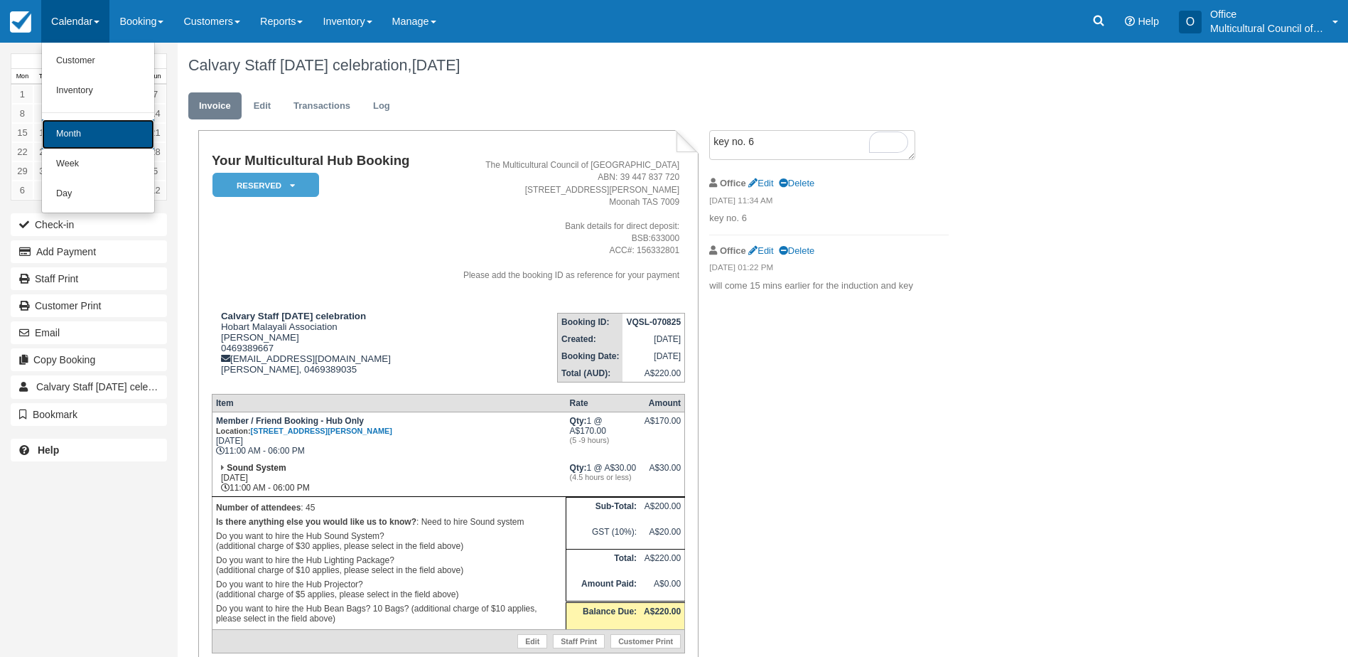
click at [95, 131] on link "Month" at bounding box center [98, 134] width 112 height 30
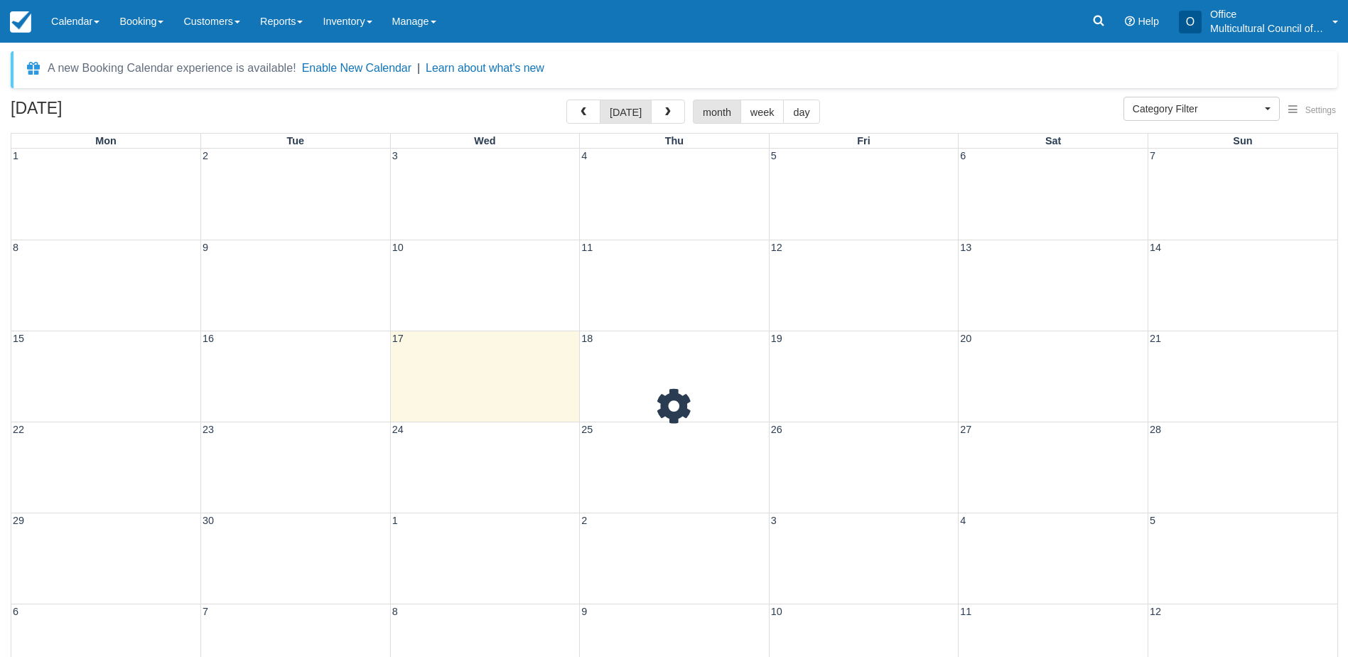
select select
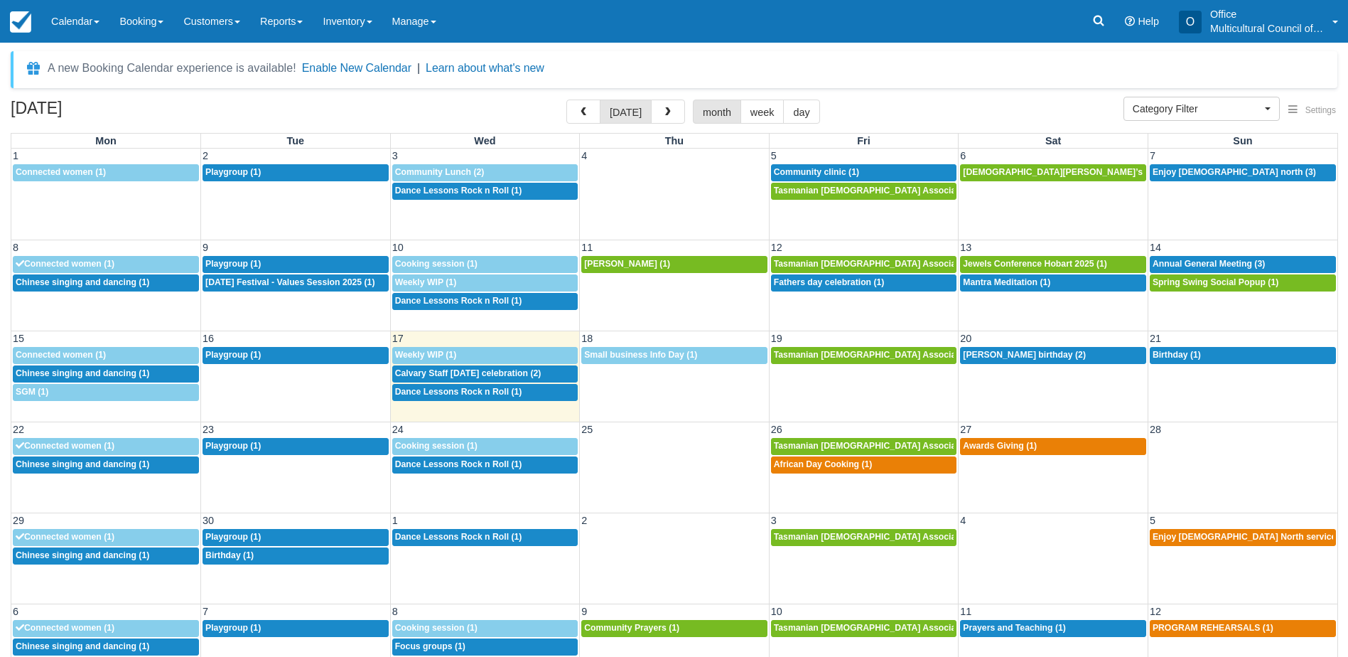
click at [1050, 401] on td "8a [PERSON_NAME] birthday (2)" at bounding box center [1053, 373] width 190 height 55
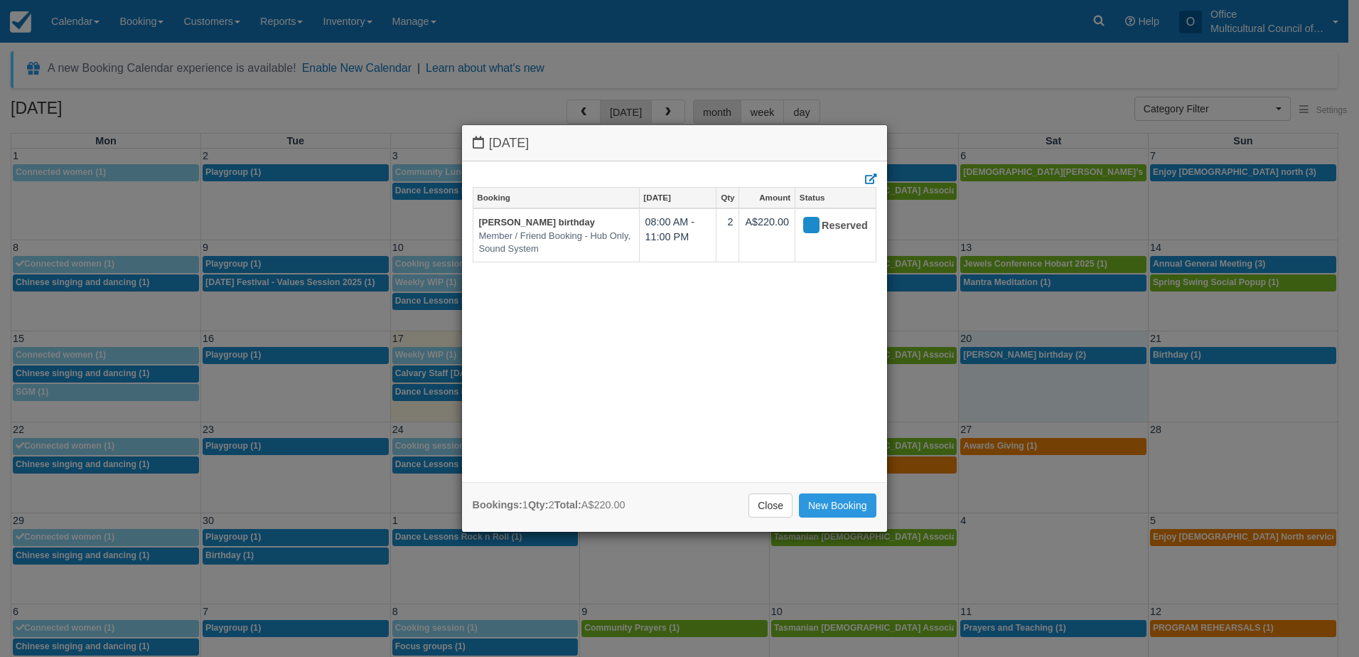
click at [767, 520] on div "Bookings: 1 Qty: 2 Total: A$220.00 Close New Booking" at bounding box center [674, 507] width 425 height 50
click at [774, 509] on link "Close" at bounding box center [770, 505] width 44 height 24
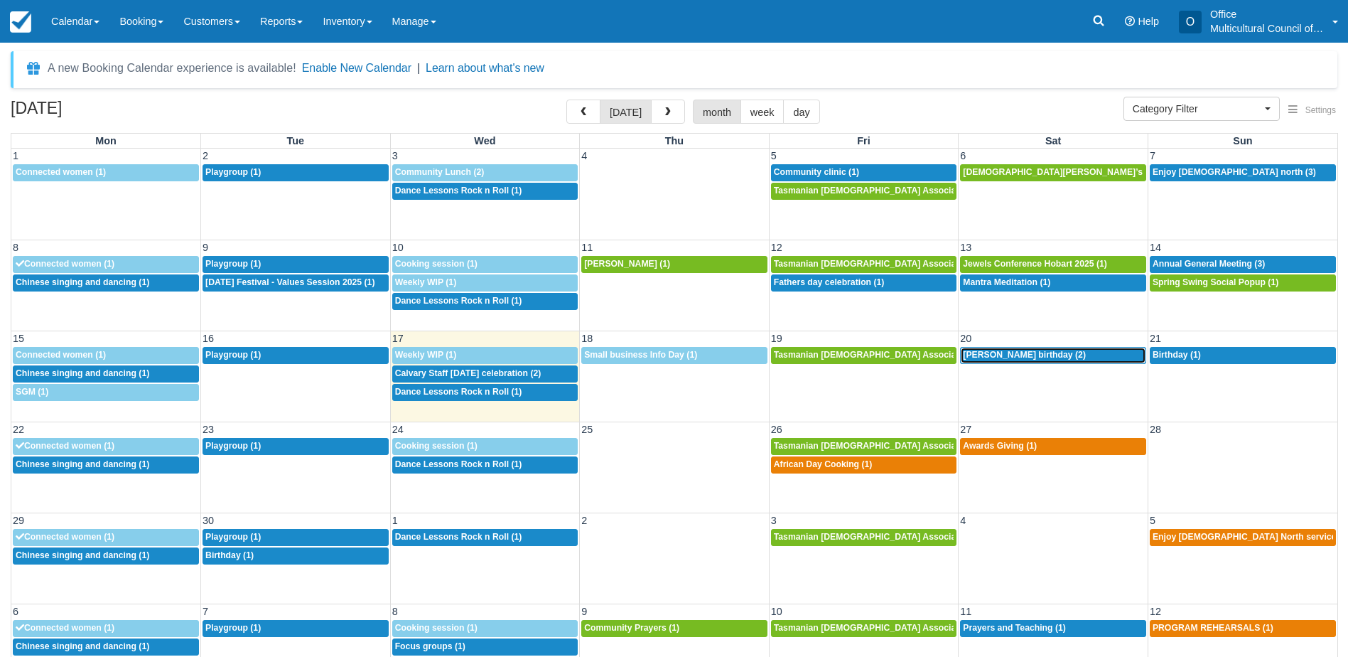
click at [1035, 353] on span "Seans birthday (2)" at bounding box center [1024, 355] width 123 height 10
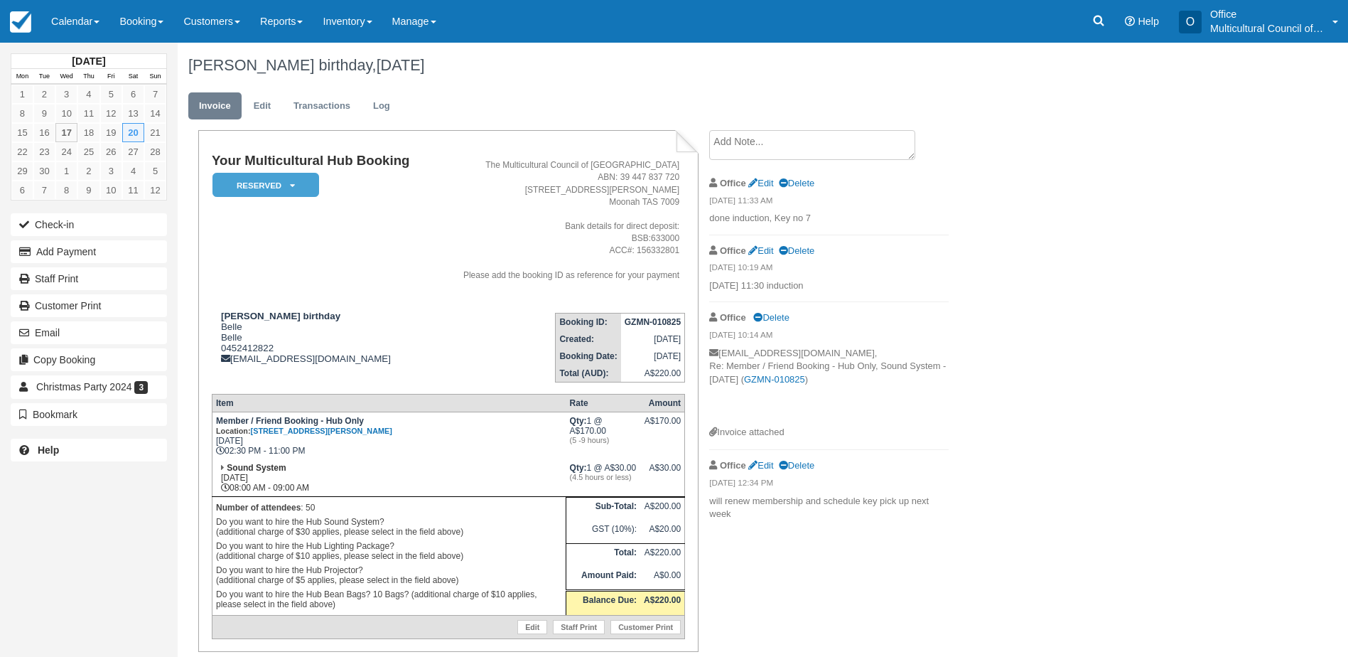
click at [801, 139] on textarea at bounding box center [812, 145] width 206 height 30
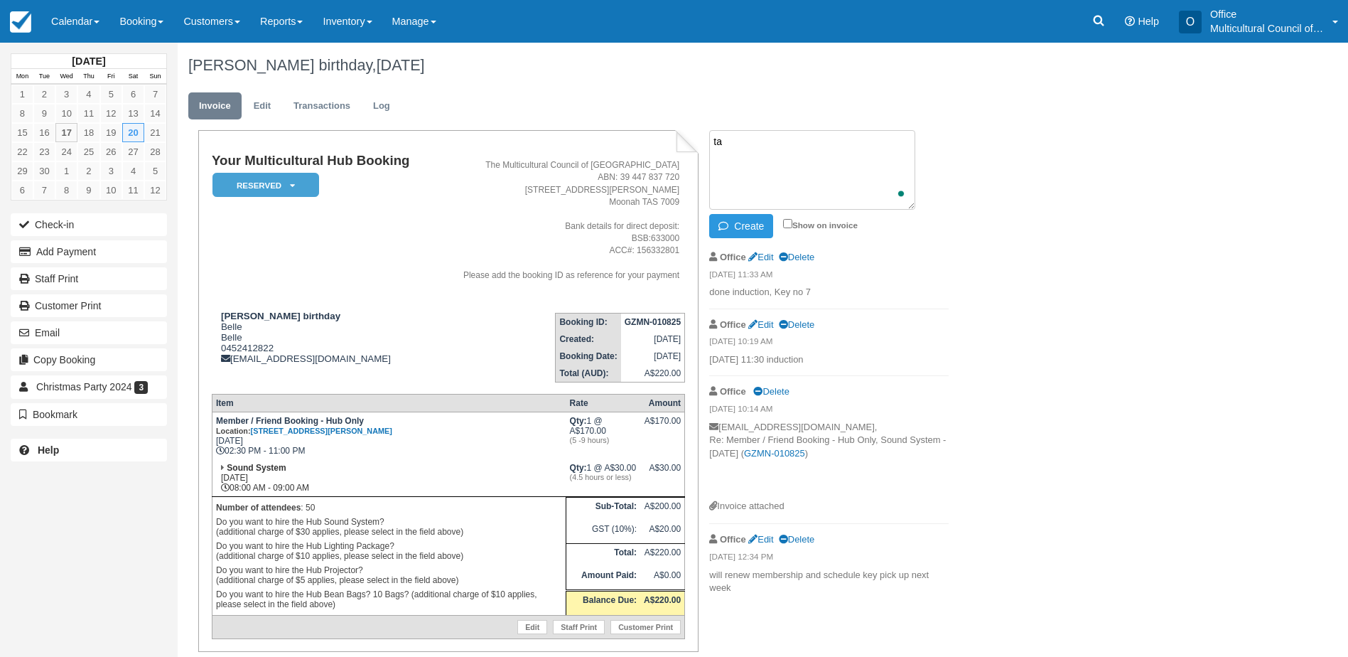
type textarea "t"
click at [750, 227] on button "Create" at bounding box center [741, 226] width 64 height 24
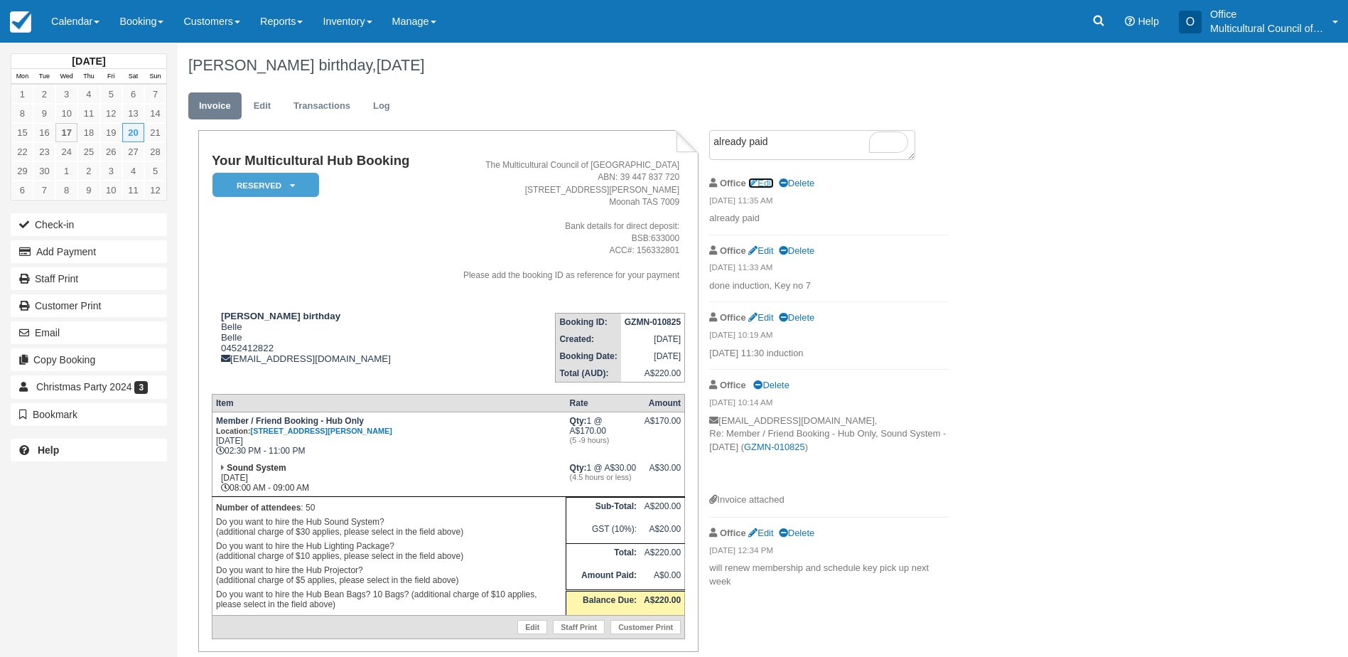
click at [766, 185] on link "Edit" at bounding box center [760, 183] width 25 height 11
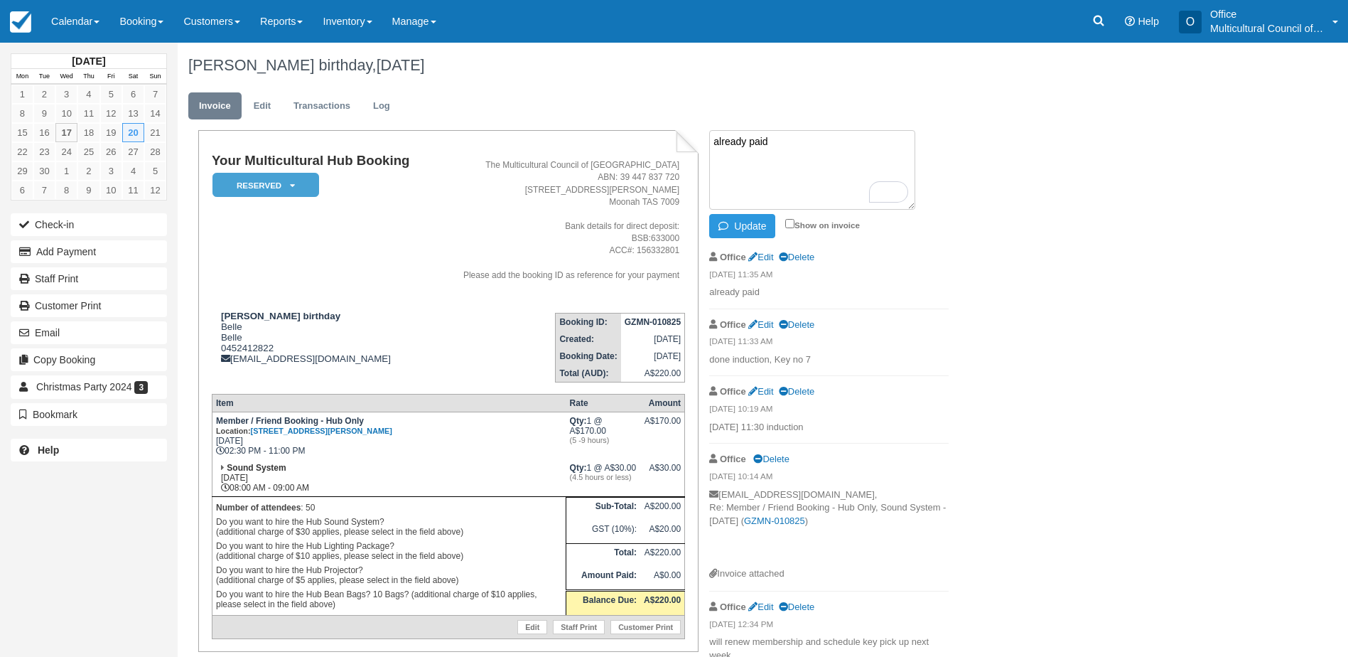
click at [788, 151] on textarea "already paid" at bounding box center [812, 170] width 206 height 80
type textarea "already paid $ 220"
click at [1004, 244] on div "Seans birthday, September 20 2025 Invoice Edit Transactions Log Your Multicultu…" at bounding box center [683, 373] width 1011 height 661
click at [763, 228] on button "Update" at bounding box center [742, 226] width 66 height 24
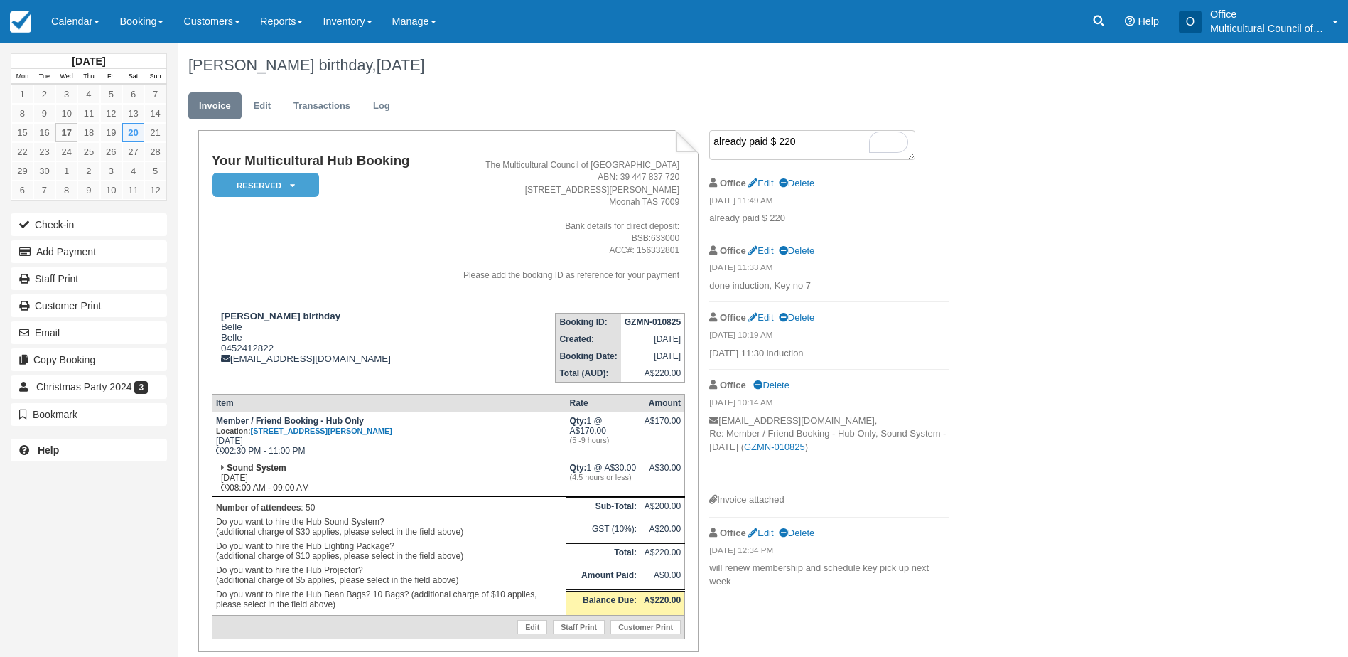
click at [823, 144] on textarea "already paid $ 220" at bounding box center [812, 145] width 206 height 30
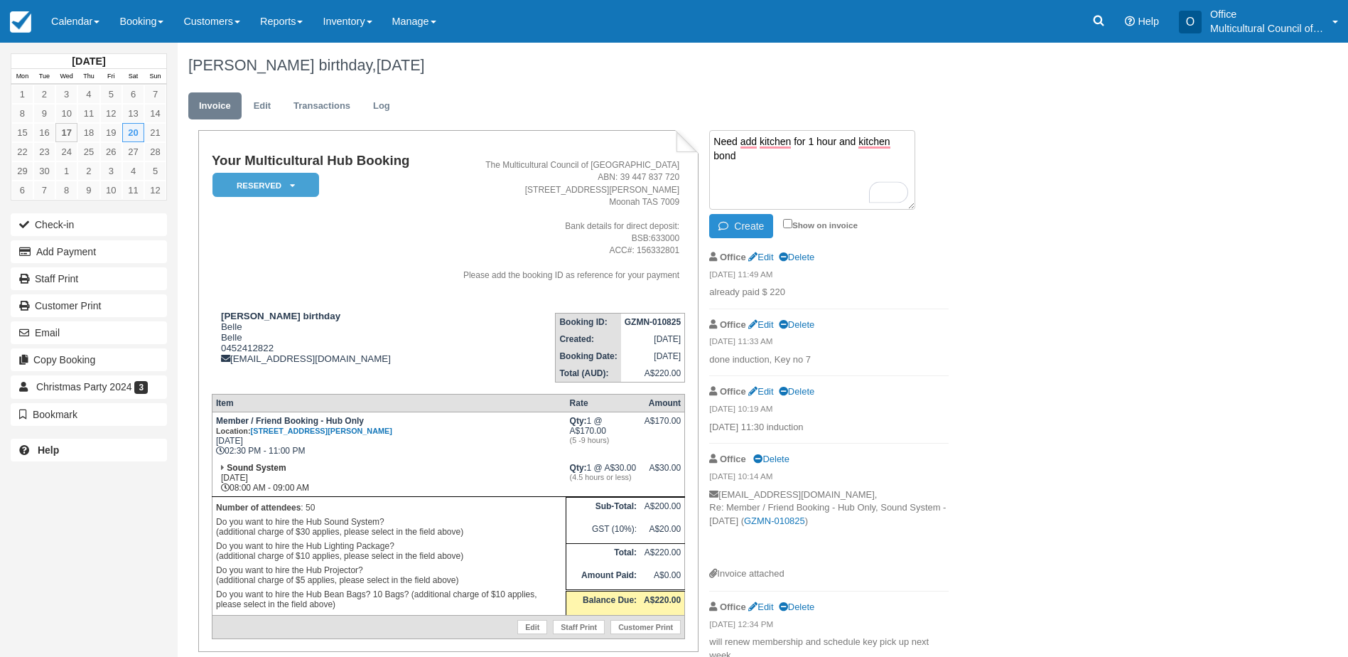
type textarea "Need add kitchen for 1 hour and kitchen bond"
click at [745, 228] on button "Create" at bounding box center [741, 226] width 64 height 24
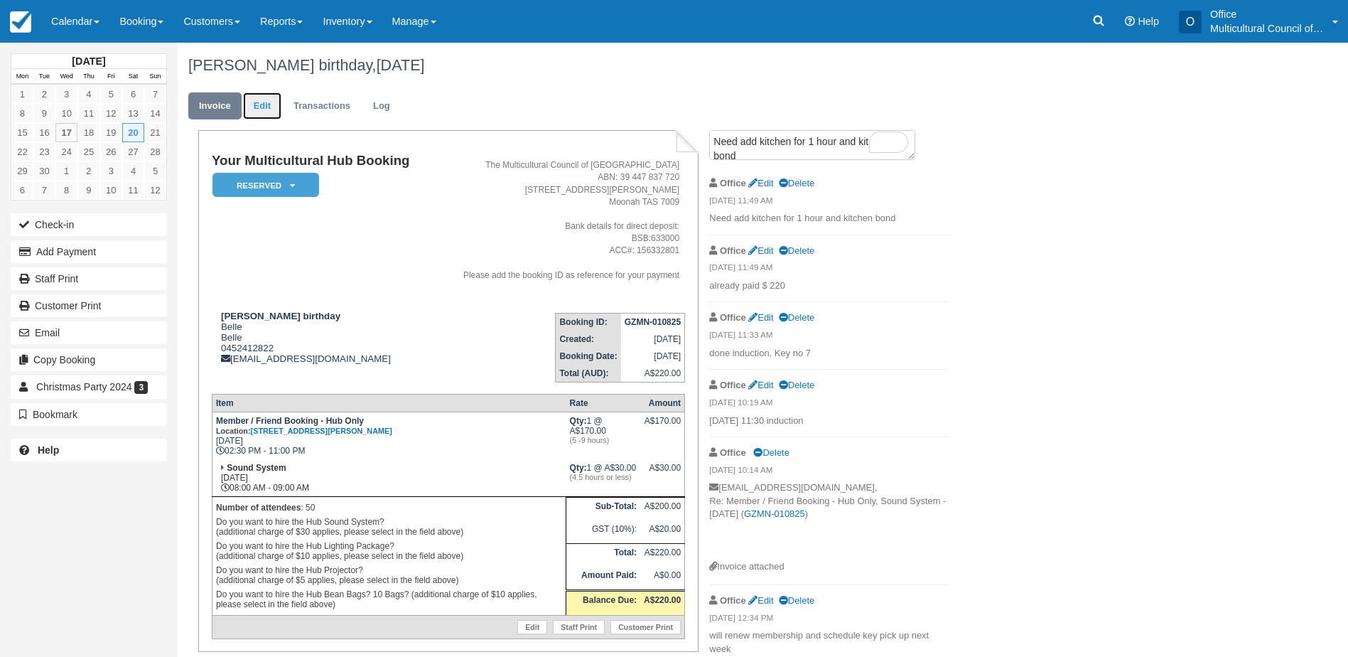
click at [256, 99] on link "Edit" at bounding box center [262, 106] width 38 height 28
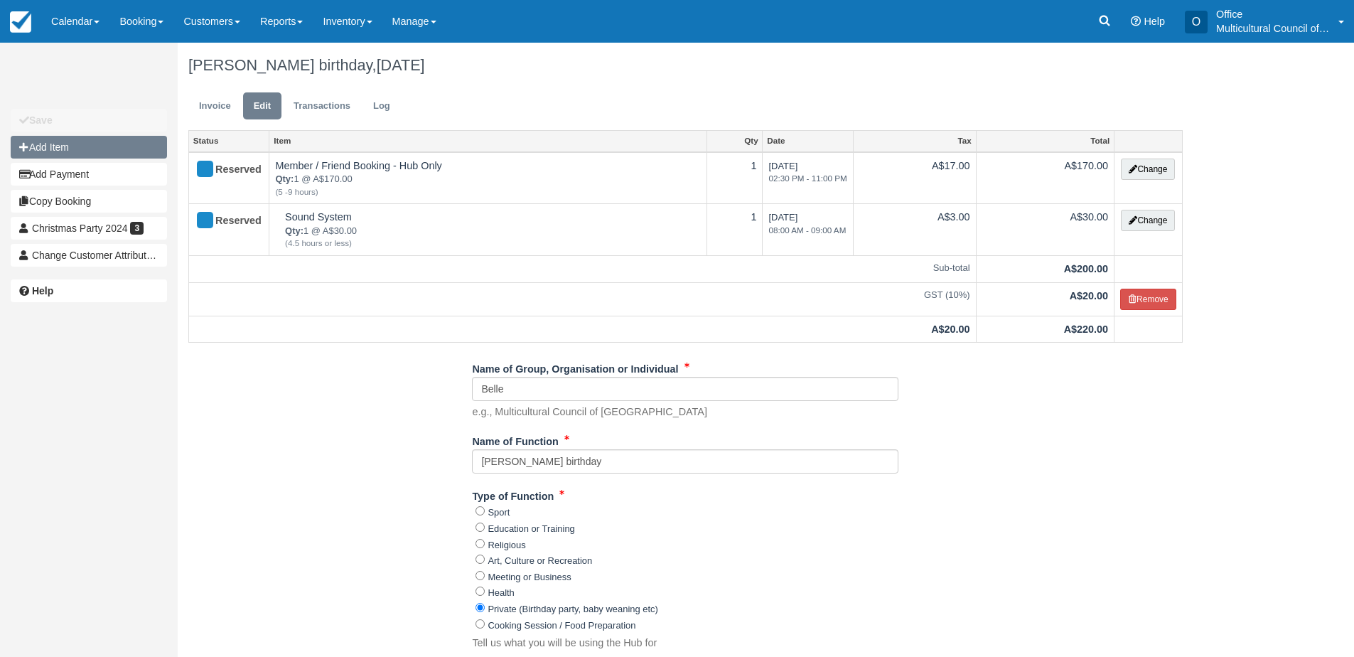
click at [87, 146] on button "Add Item" at bounding box center [89, 147] width 156 height 23
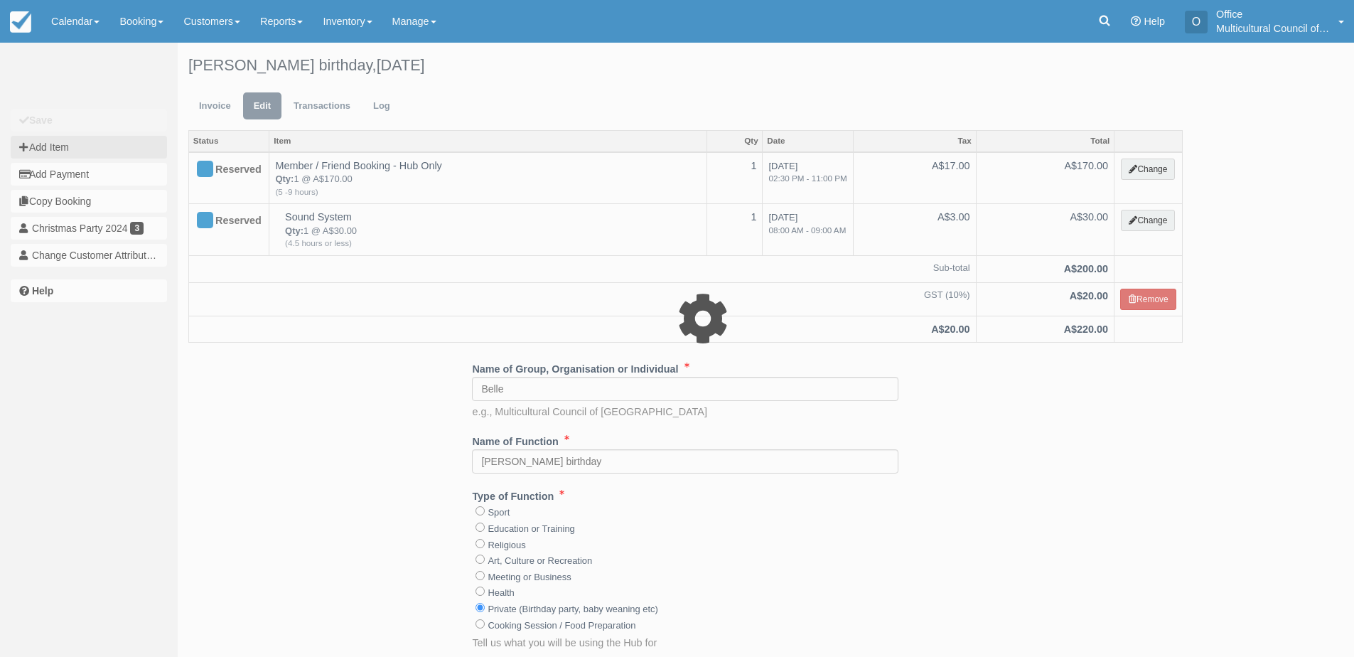
type input "0.00"
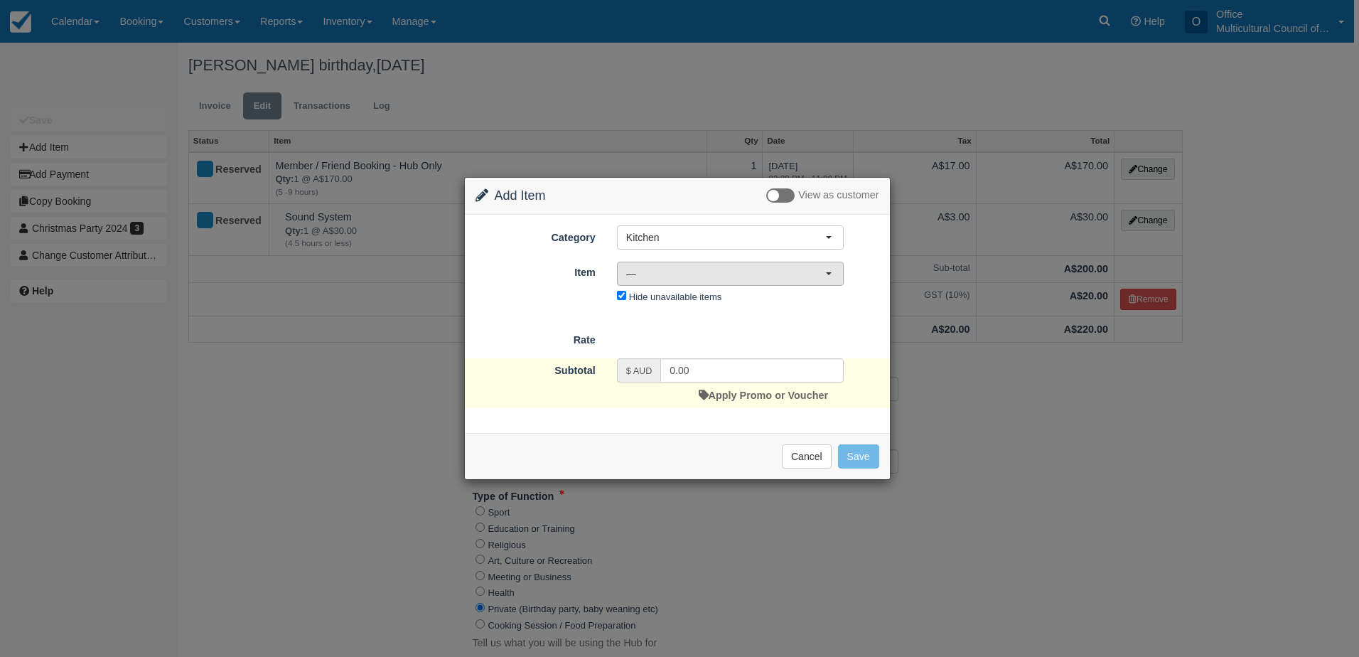
click at [763, 279] on span "—" at bounding box center [725, 273] width 199 height 14
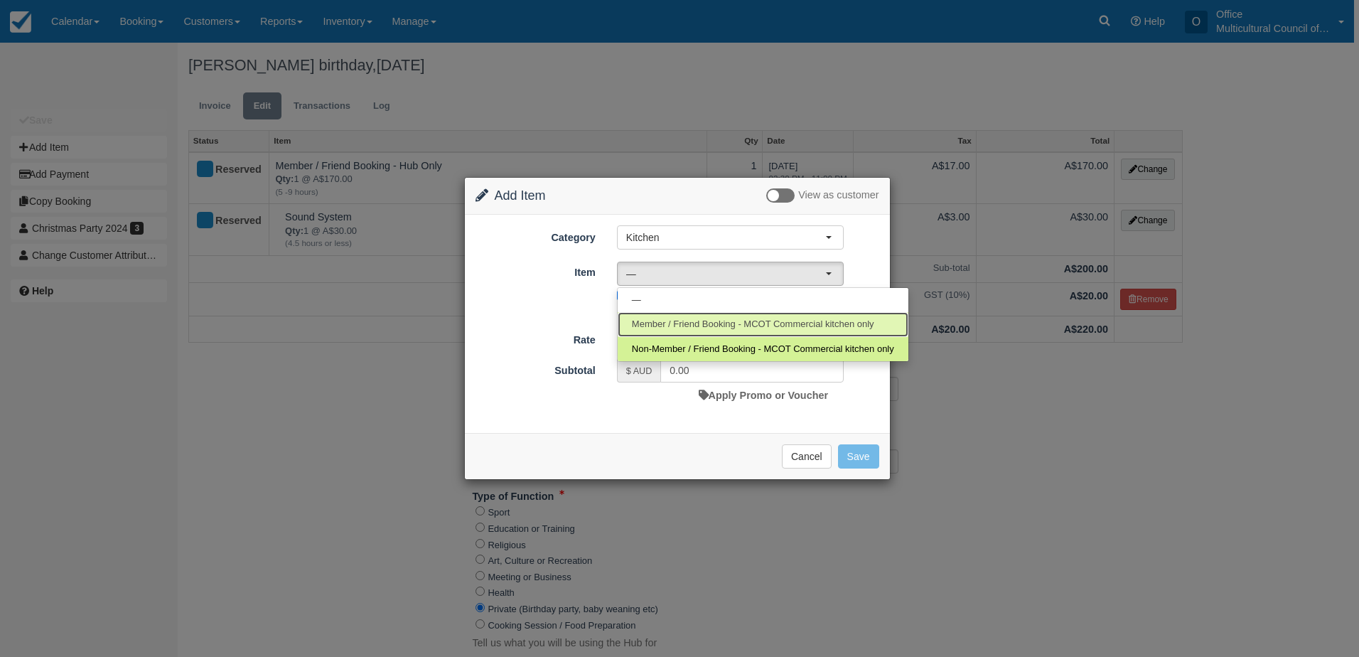
click at [757, 318] on span "Member / Friend Booking - MCOT Commercial kitchen only" at bounding box center [753, 324] width 242 height 13
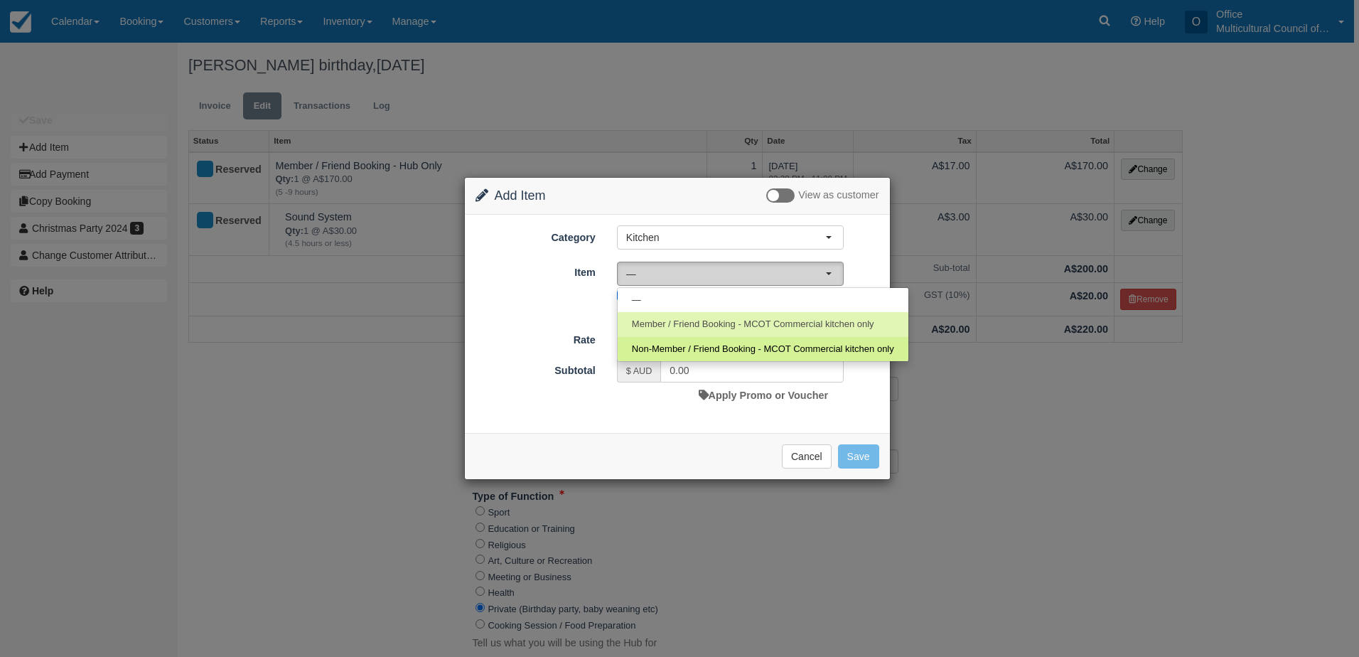
select select "55"
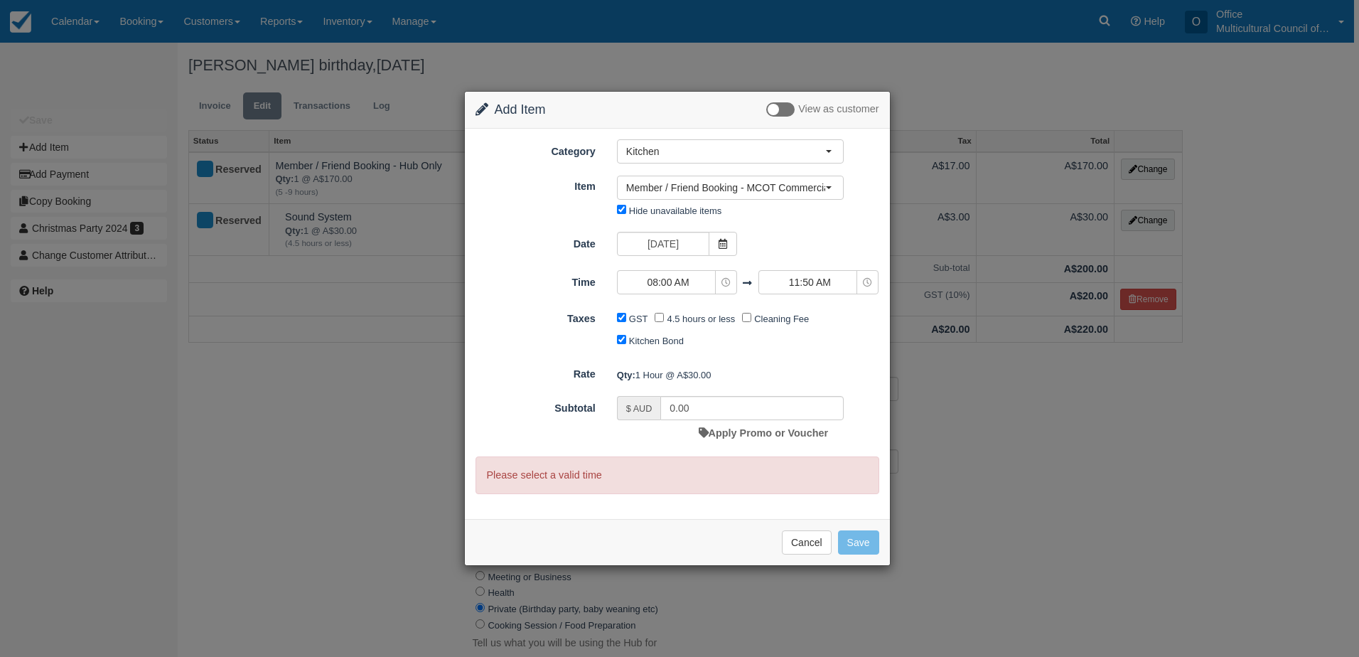
drag, startPoint x: 658, startPoint y: 124, endPoint x: 876, endPoint y: 207, distance: 233.4
click at [876, 207] on div "Change Item Add Item View as customer Category Kitchen Kitchen Archive Testing …" at bounding box center [677, 328] width 426 height 474
click at [675, 107] on h4 "Change Item Add Item View as customer" at bounding box center [677, 109] width 404 height 15
click at [699, 286] on span "08:00 AM" at bounding box center [667, 282] width 101 height 14
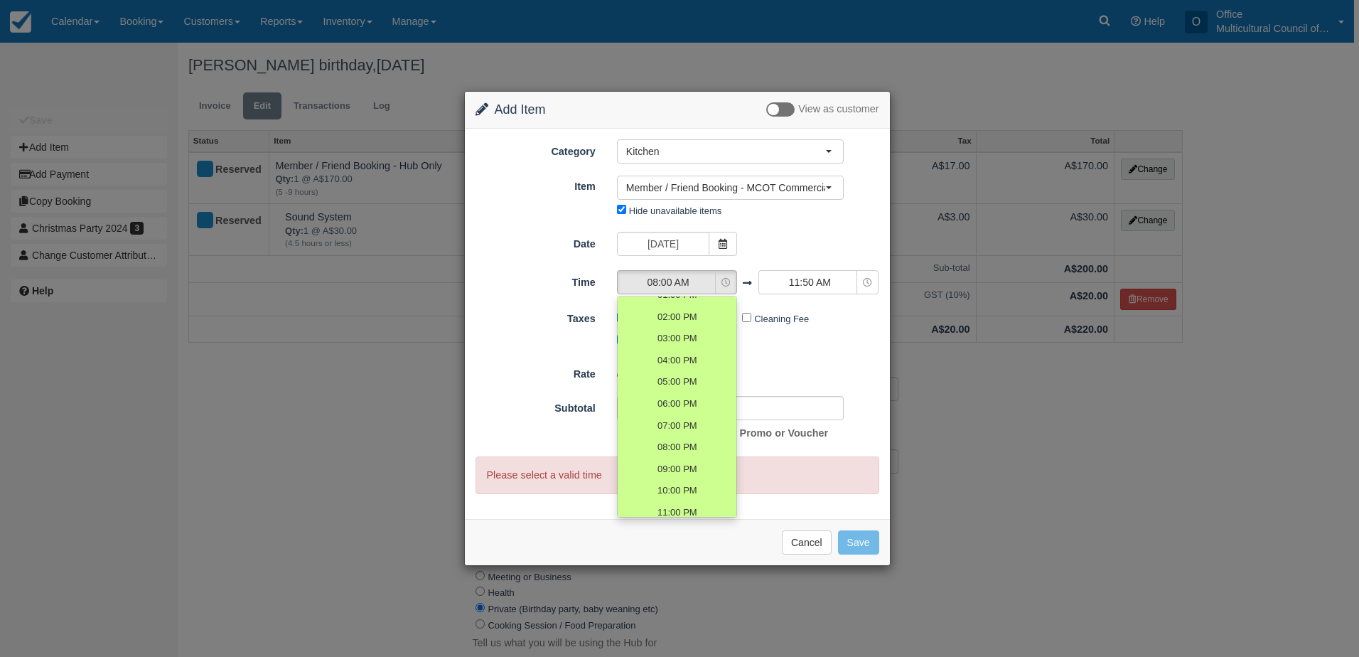
scroll to position [150, 0]
click at [696, 313] on link "02:00 PM" at bounding box center [676, 311] width 119 height 22
select select "14:00"
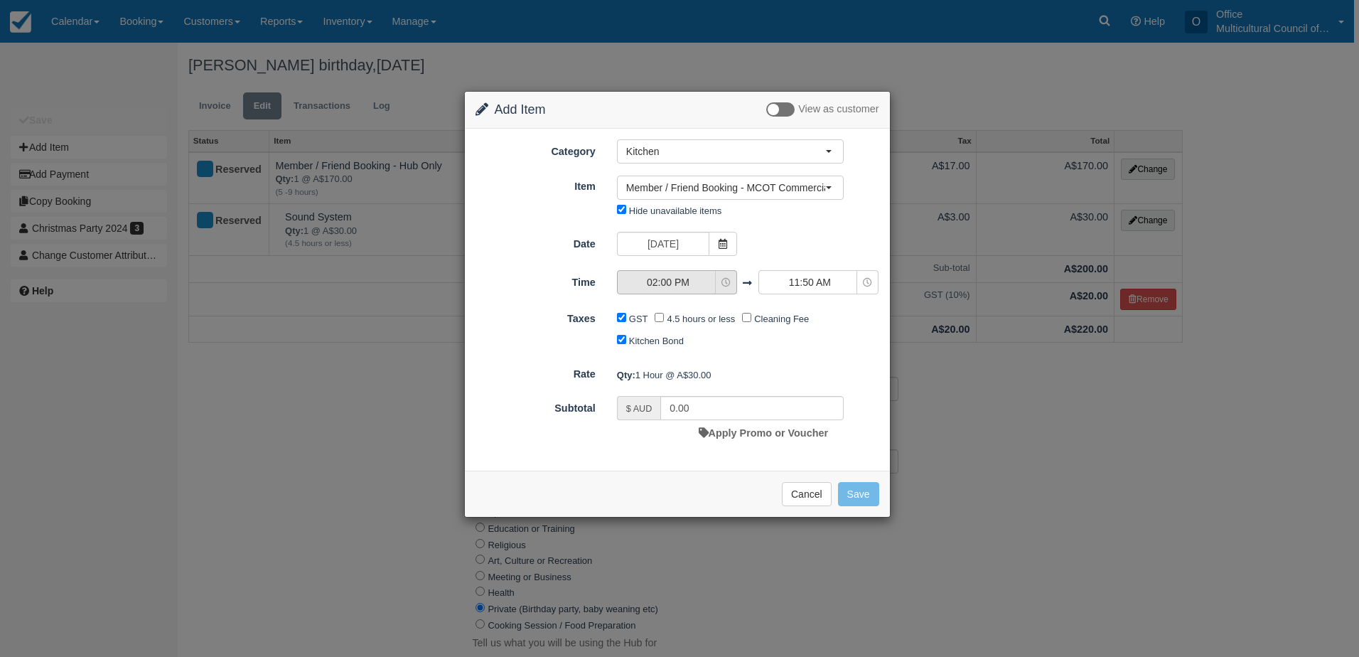
type input "14650680.00"
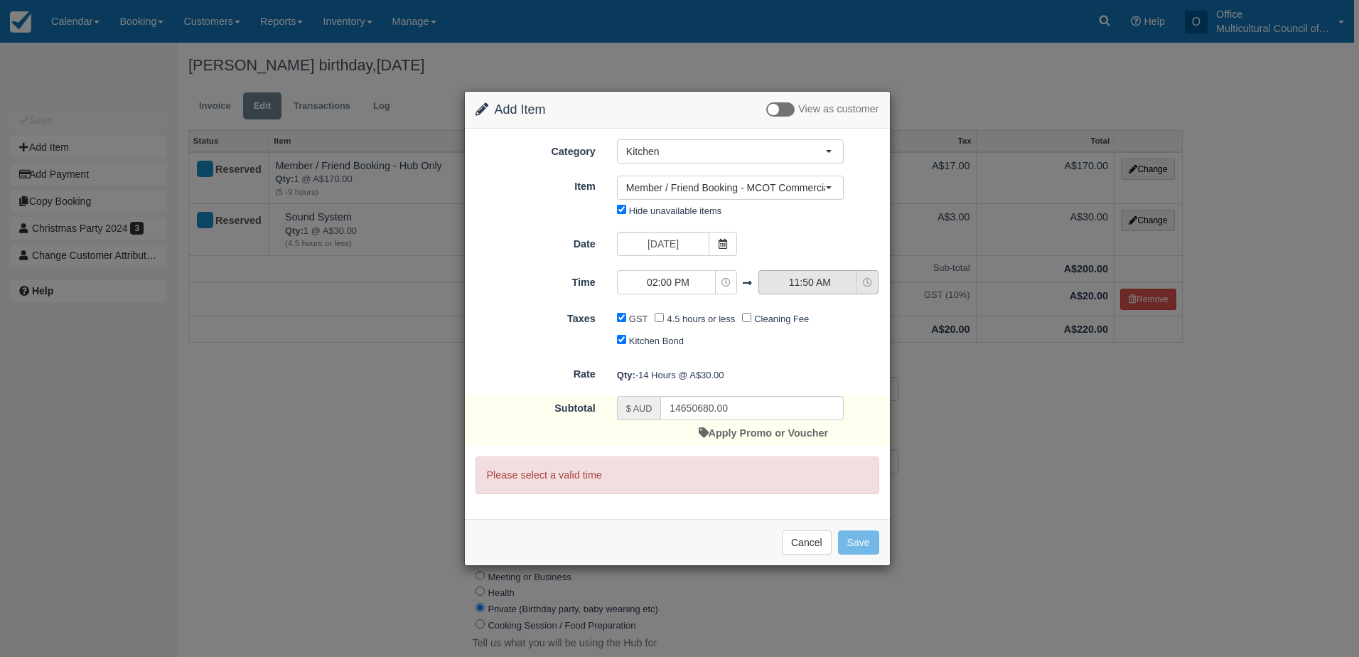
click at [787, 281] on span "11:50 AM" at bounding box center [809, 282] width 101 height 14
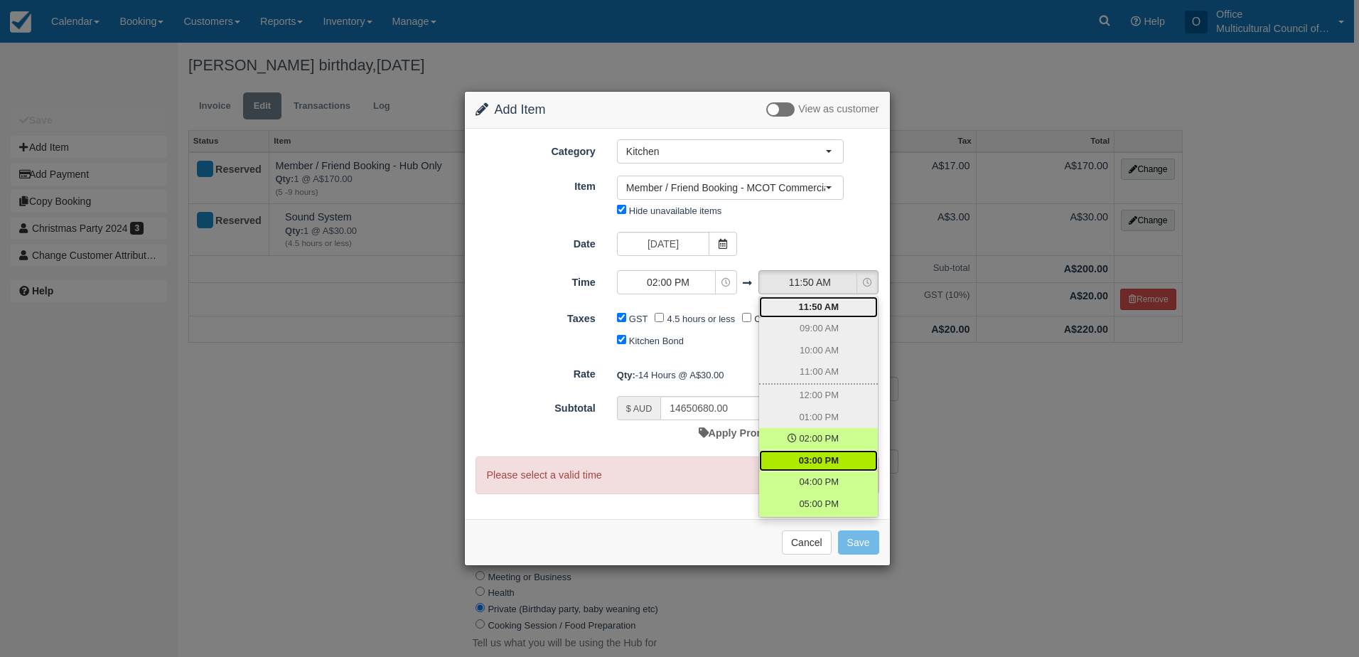
click at [828, 460] on span "03:00 PM" at bounding box center [819, 460] width 40 height 13
select select "15:00"
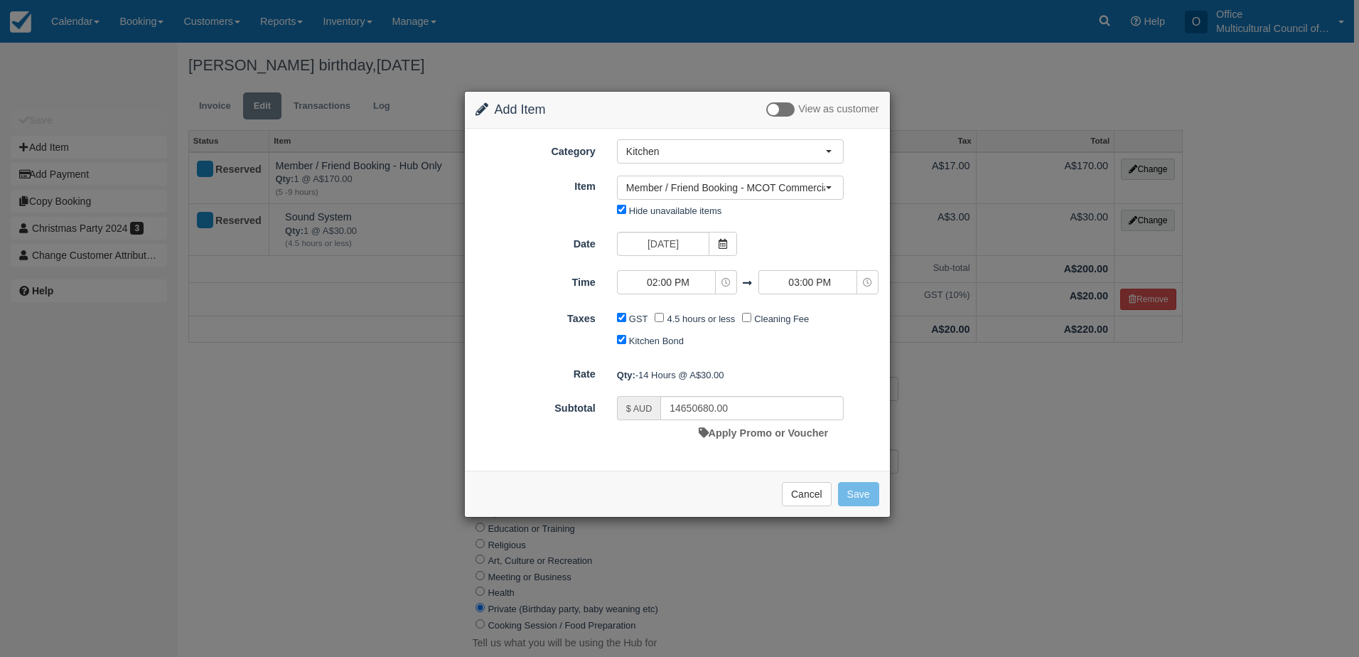
type input "30.00"
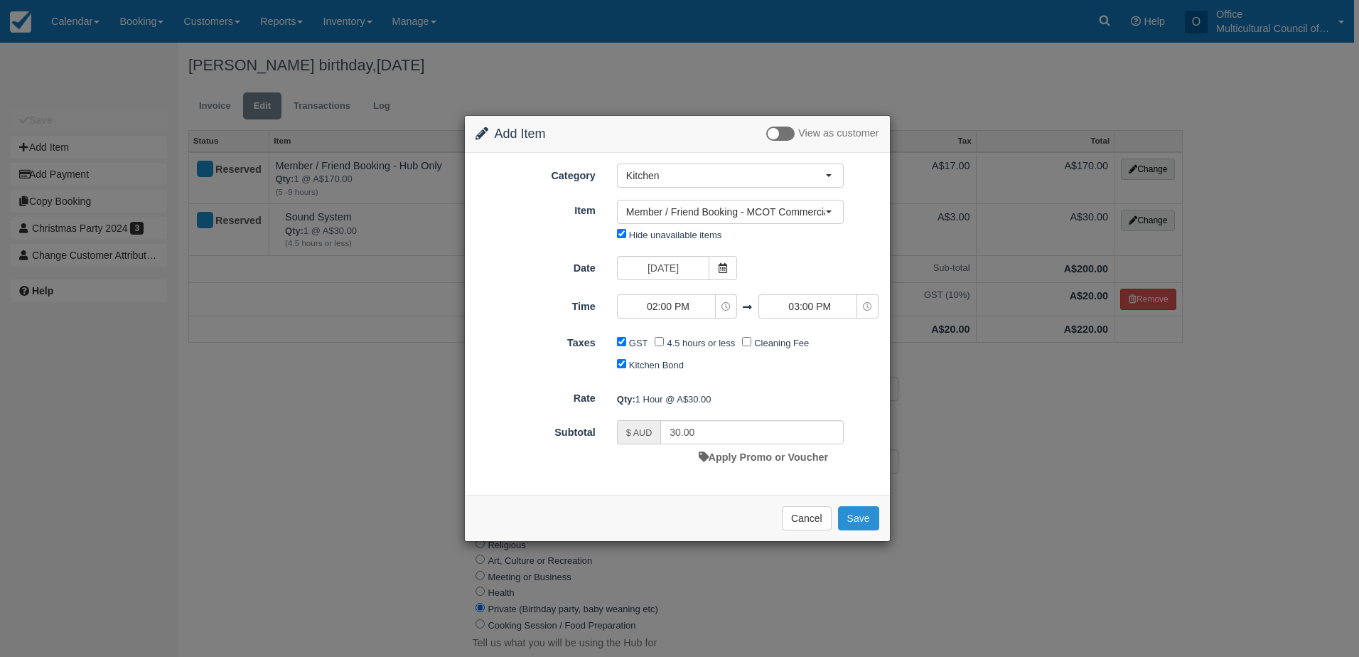
click at [850, 522] on button "Save" at bounding box center [858, 518] width 41 height 24
checkbox input "false"
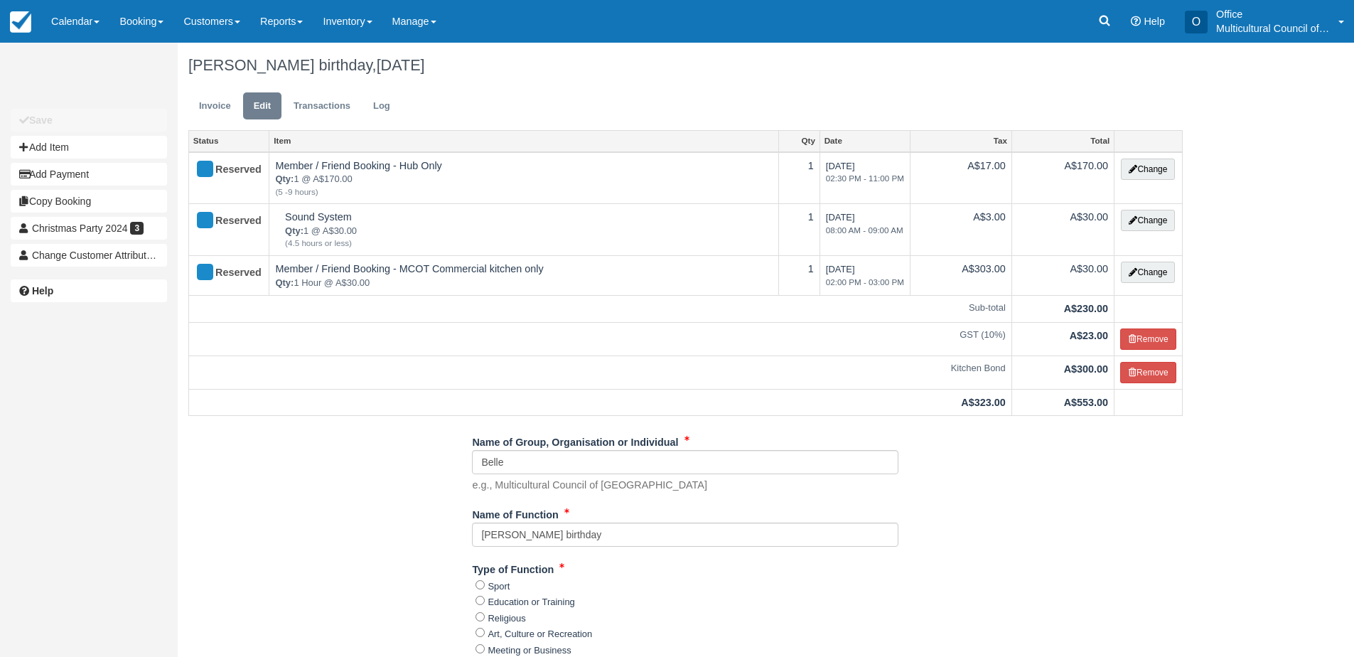
click at [210, 104] on link "Invoice" at bounding box center [214, 106] width 53 height 28
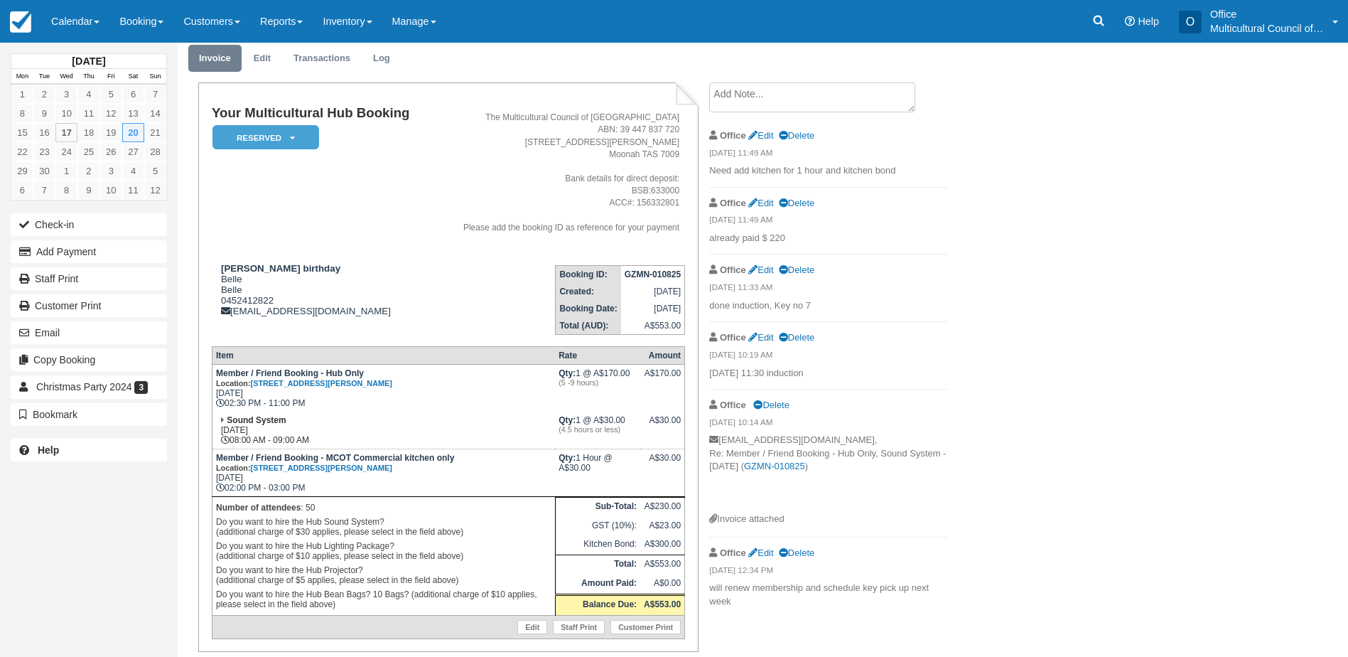
scroll to position [23, 0]
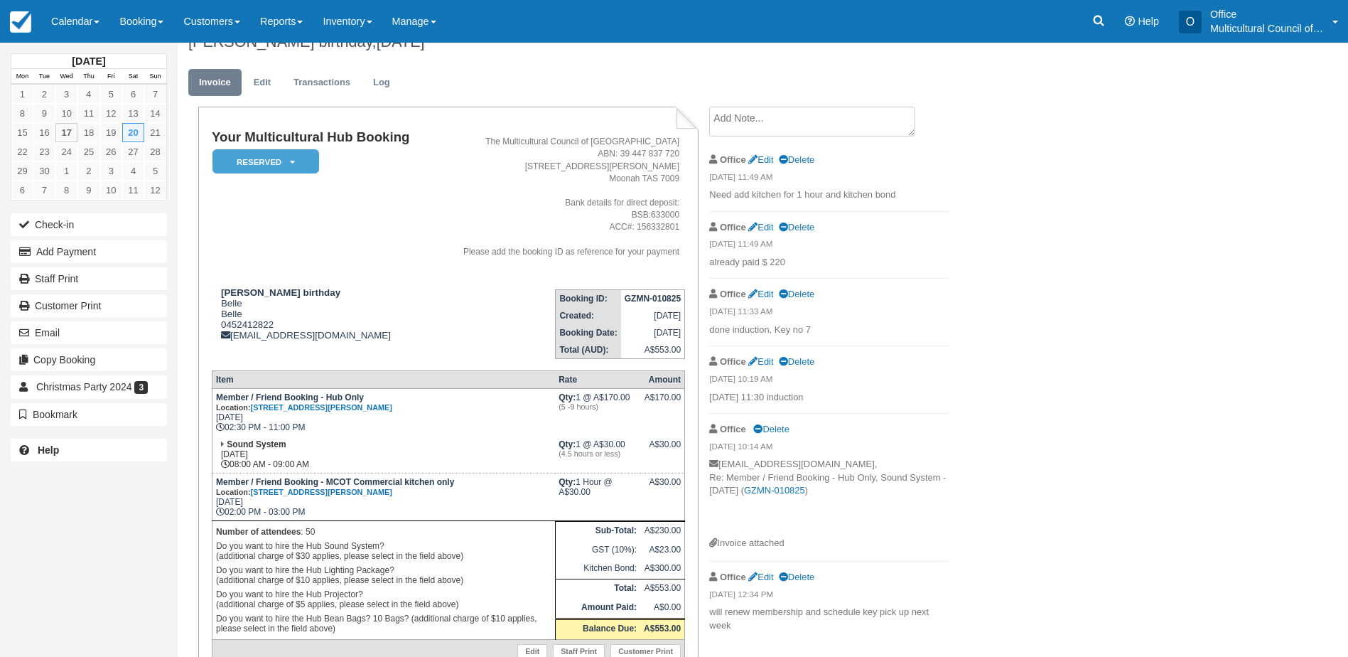
click at [760, 118] on textarea at bounding box center [812, 122] width 206 height 30
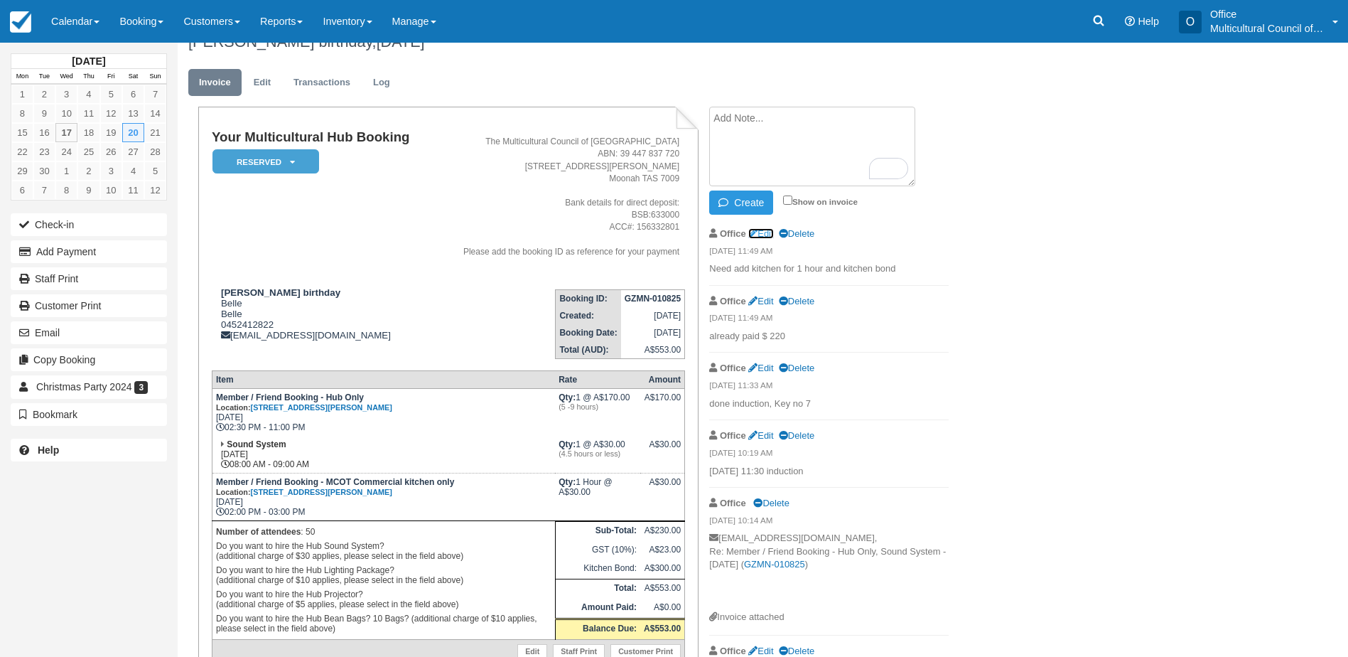
click at [760, 234] on link "Edit" at bounding box center [760, 233] width 25 height 11
type textarea "Need add kitchen for 1 hour and kitchen bond. $333 by bank transfor"
click at [747, 210] on button "Update" at bounding box center [742, 202] width 66 height 24
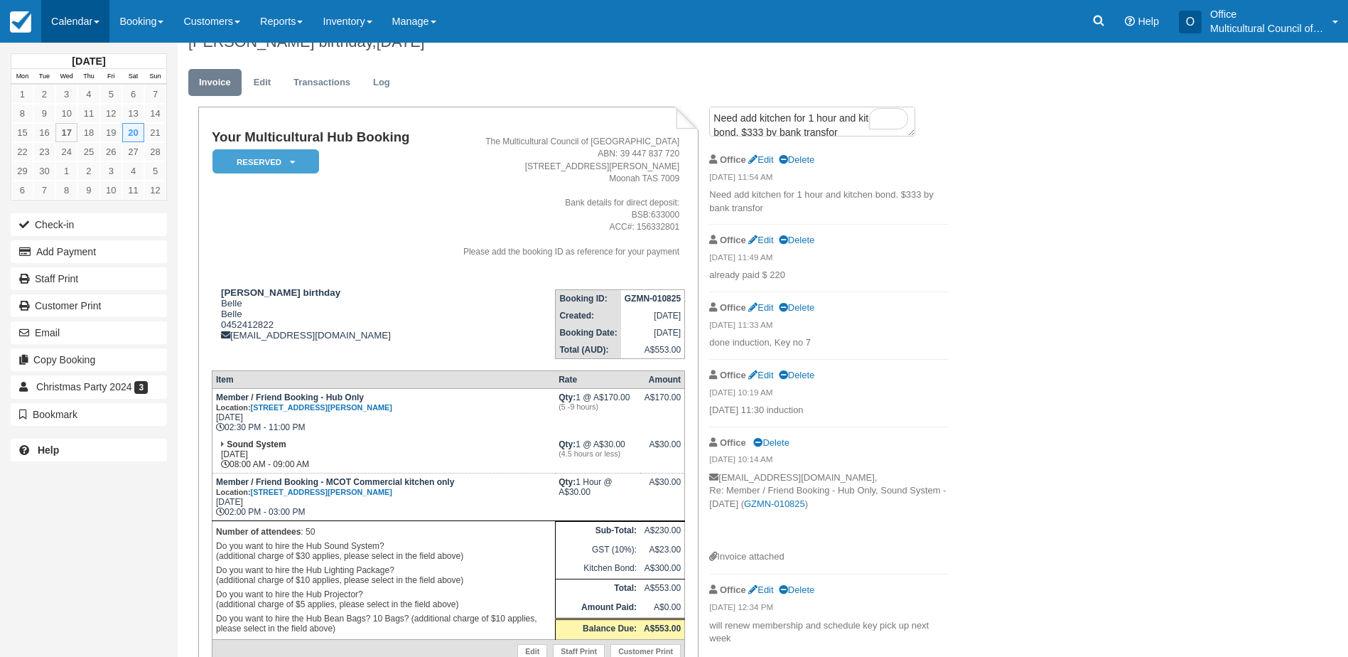
click at [78, 16] on link "Calendar" at bounding box center [75, 21] width 68 height 43
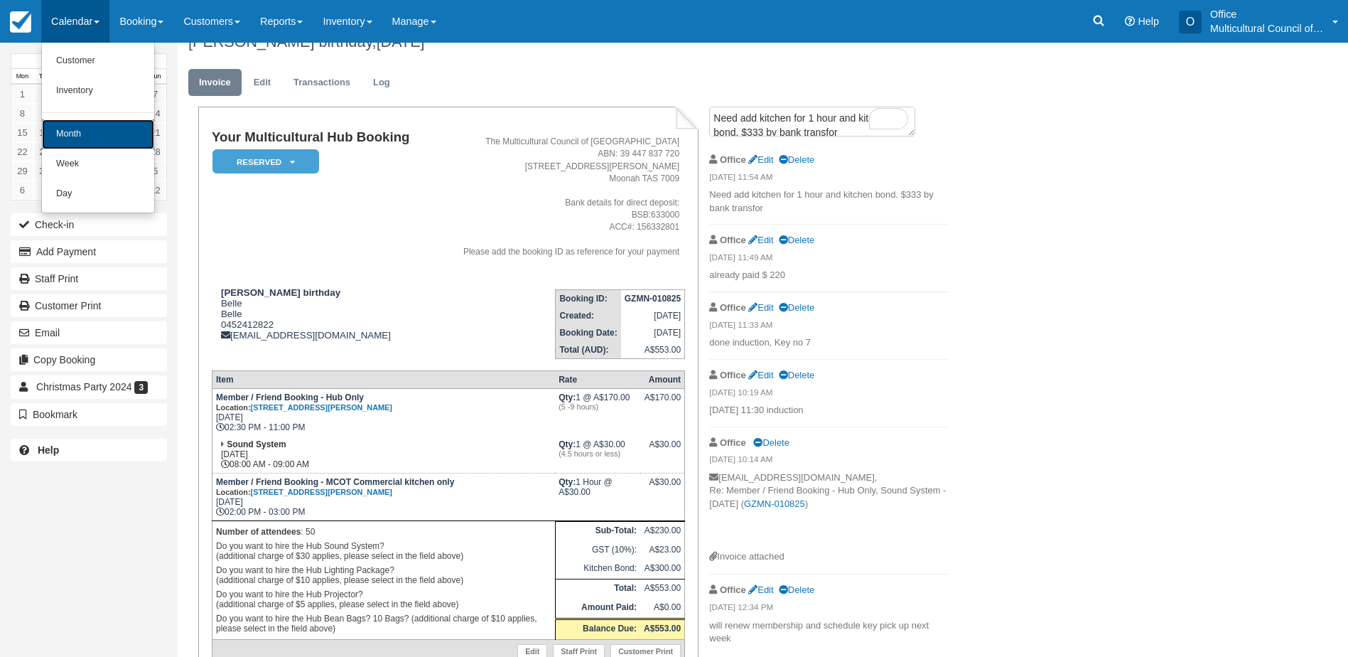
click at [109, 121] on link "Month" at bounding box center [98, 134] width 112 height 30
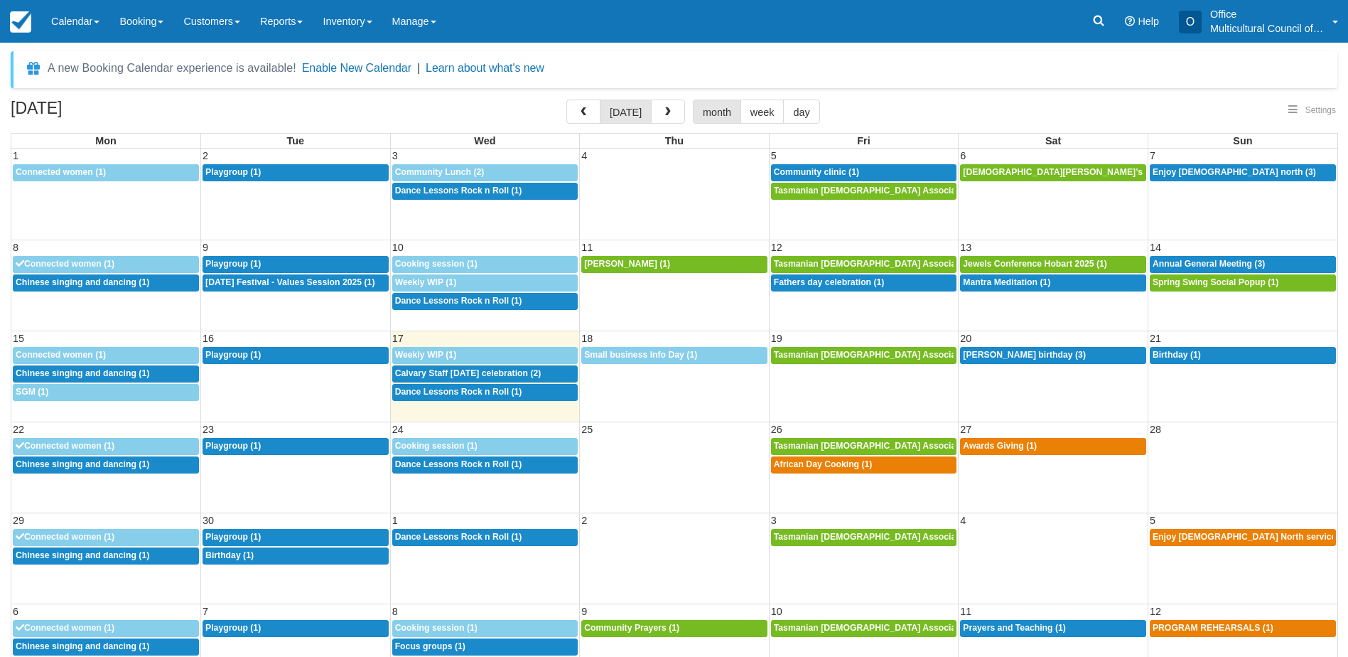
select select
click at [476, 373] on span "Calvary Staff [DATE] celebration (2)" at bounding box center [468, 373] width 146 height 10
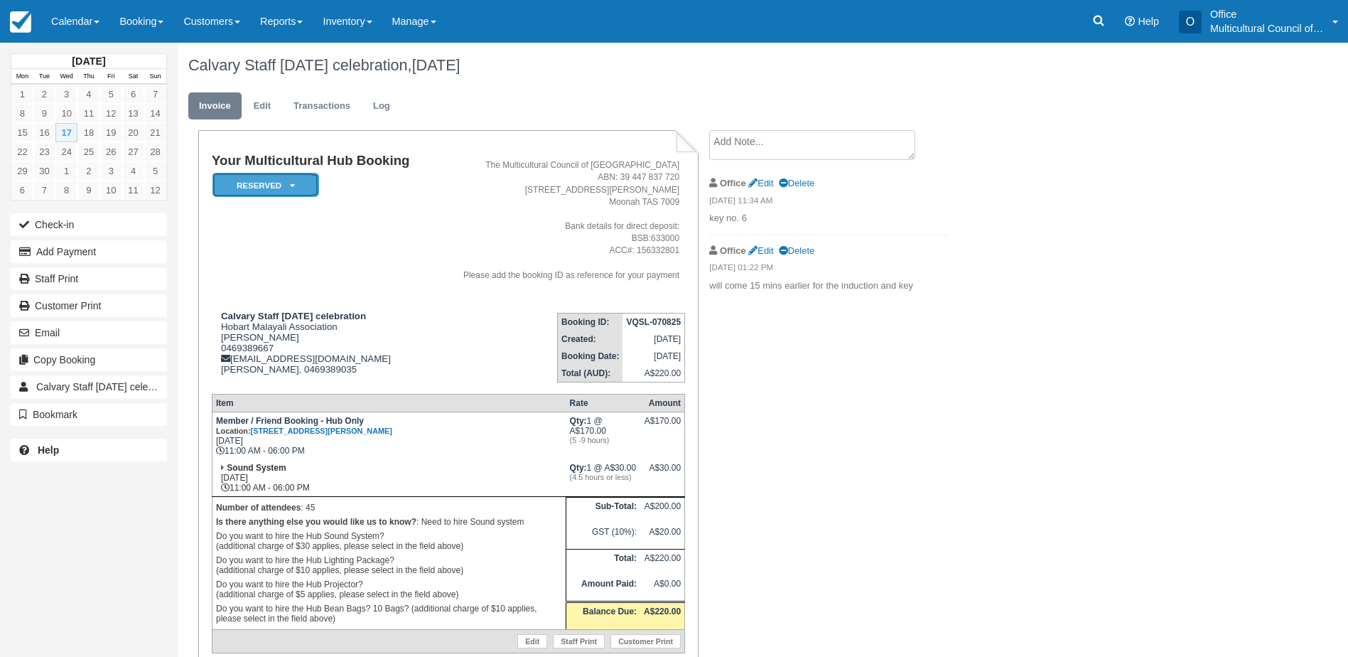
click at [298, 185] on em "Reserved" at bounding box center [265, 185] width 107 height 25
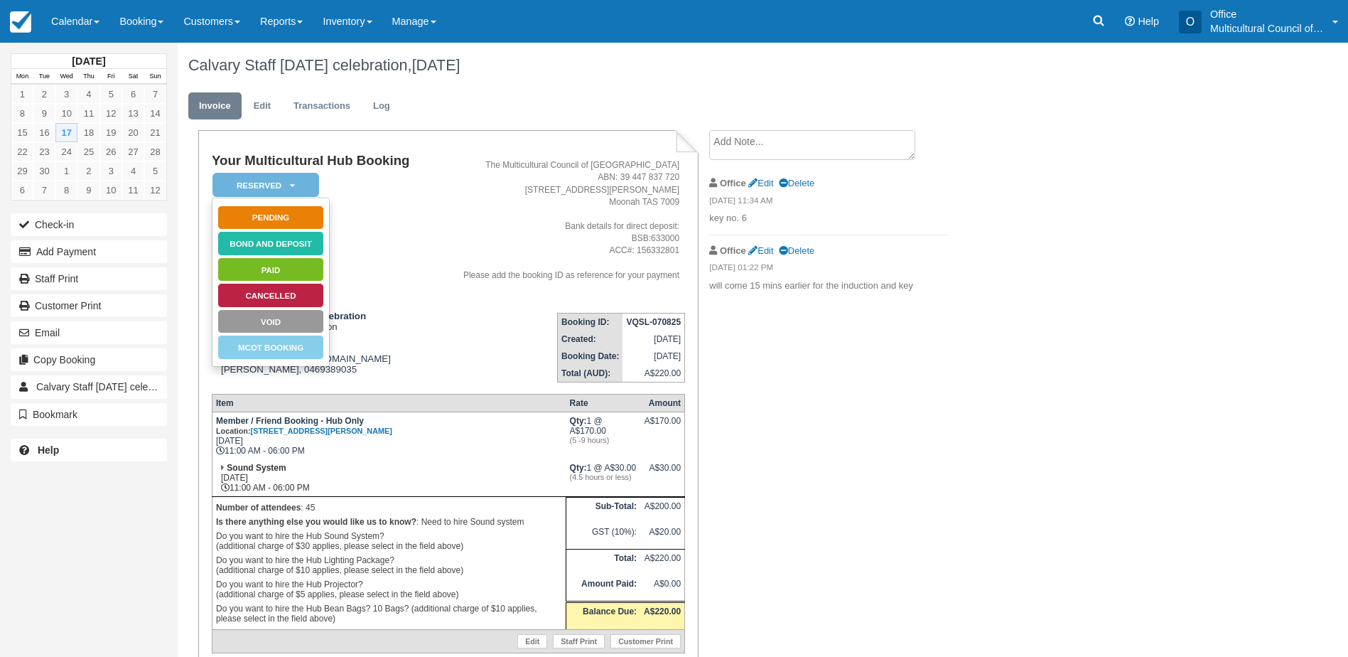
click at [420, 218] on td "Your Multicultural Hub Booking Reserved   Pending Bond and deposit Paid Cancell…" at bounding box center [322, 226] width 220 height 147
click at [310, 267] on link "Paid" at bounding box center [270, 269] width 107 height 25
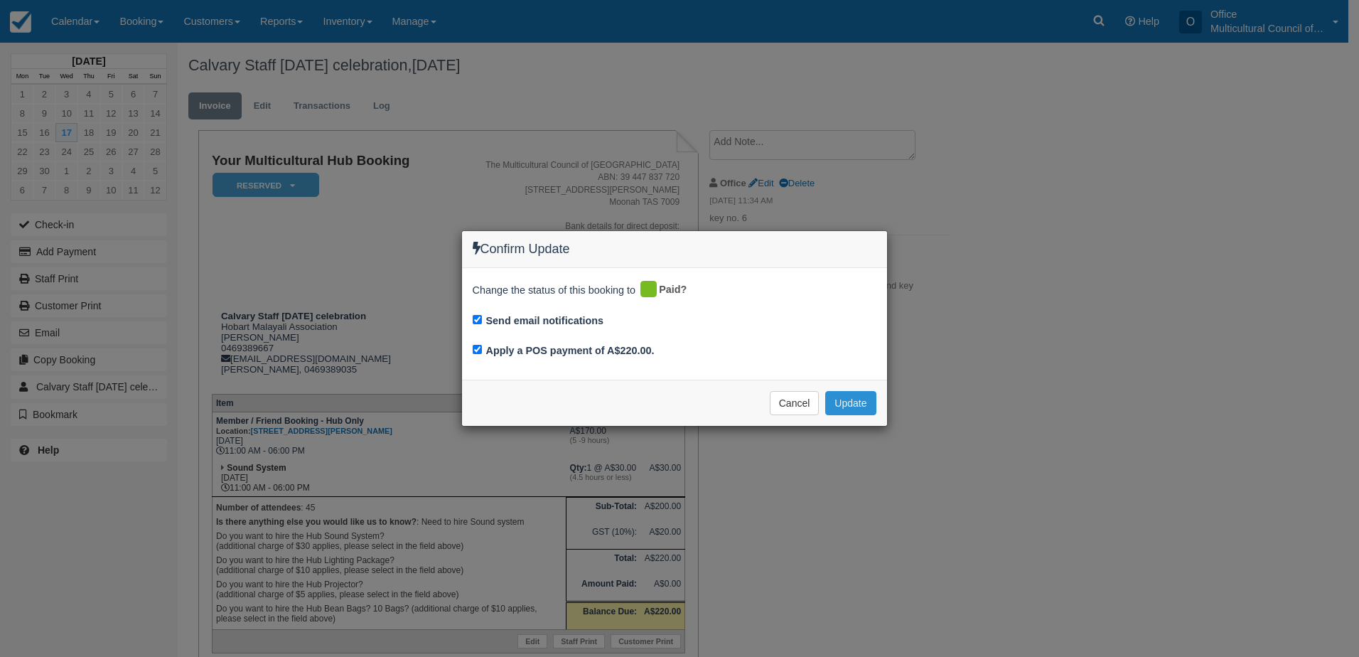
click at [860, 399] on button "Update" at bounding box center [850, 403] width 50 height 24
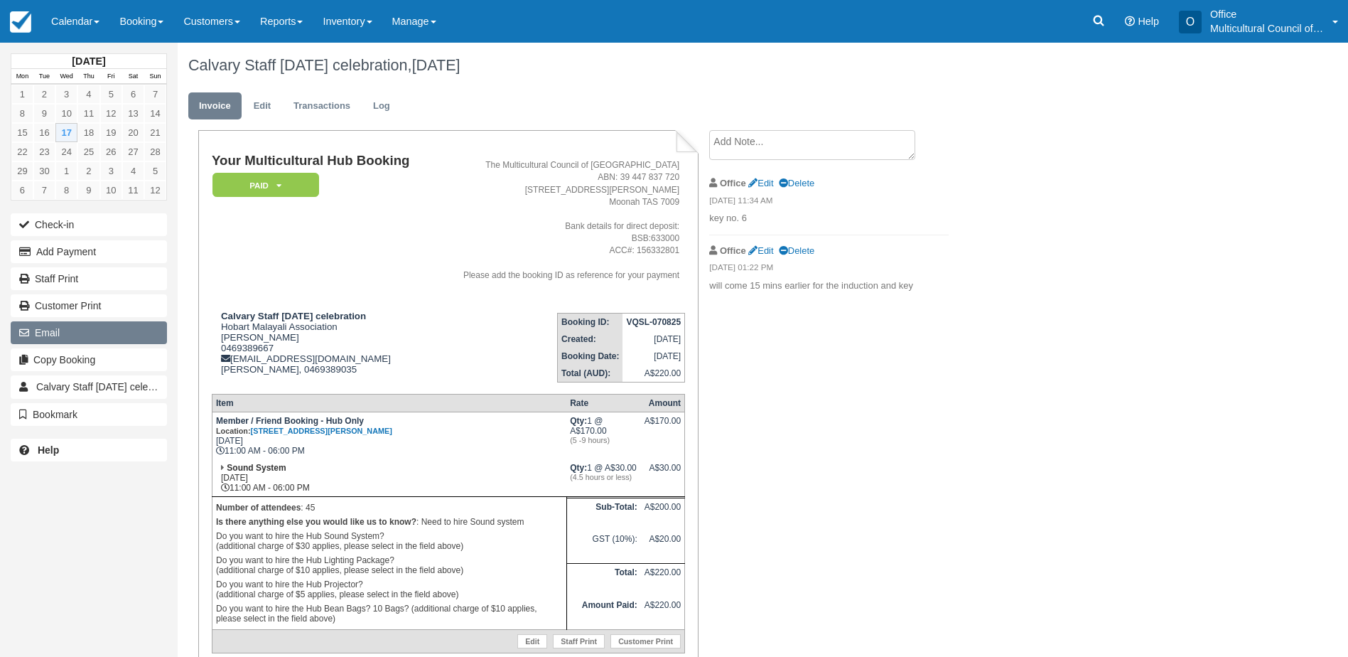
click at [103, 335] on button "Email" at bounding box center [89, 332] width 156 height 23
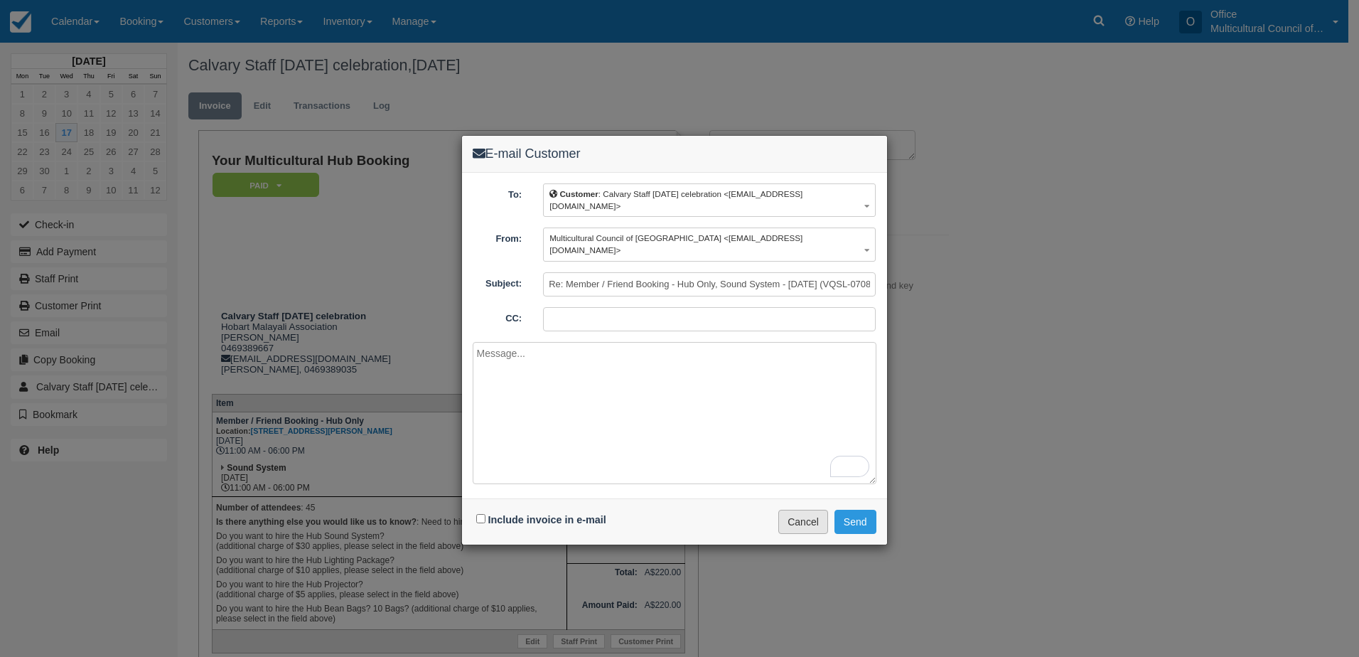
click at [797, 509] on button "Cancel" at bounding box center [803, 521] width 50 height 24
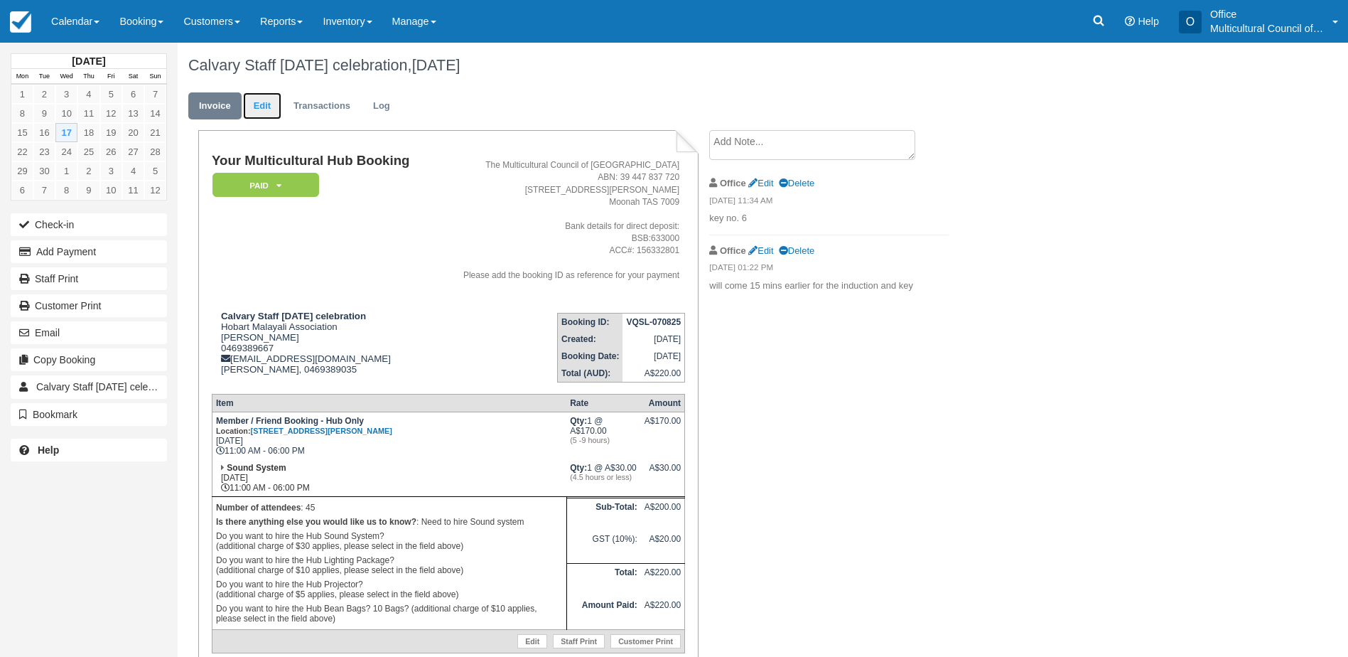
click at [268, 106] on link "Edit" at bounding box center [262, 106] width 38 height 28
